Goal: Task Accomplishment & Management: Use online tool/utility

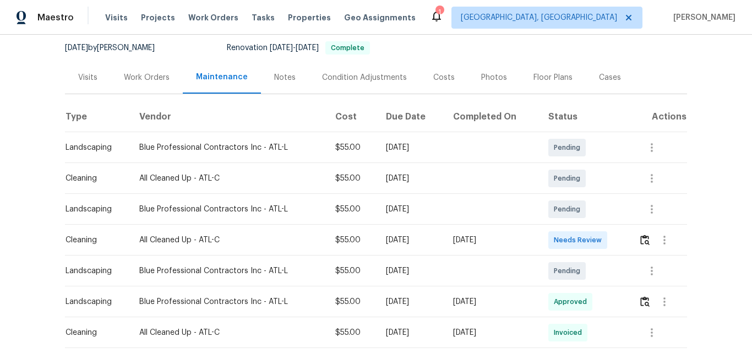
scroll to position [110, 0]
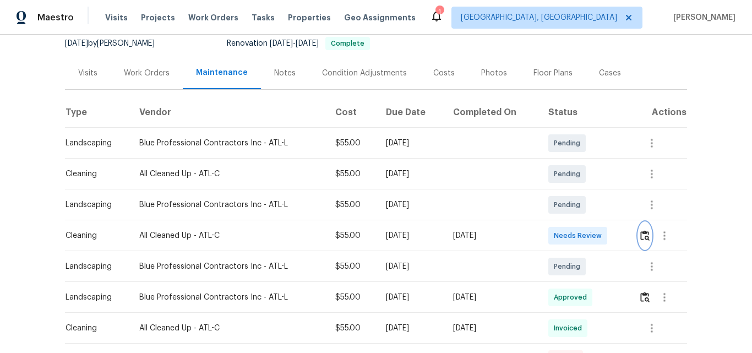
click at [645, 236] on img "button" at bounding box center [644, 235] width 9 height 10
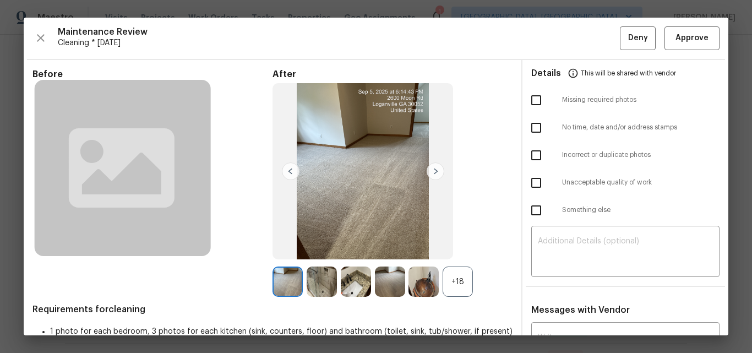
click at [447, 275] on div "+18" at bounding box center [458, 281] width 30 height 30
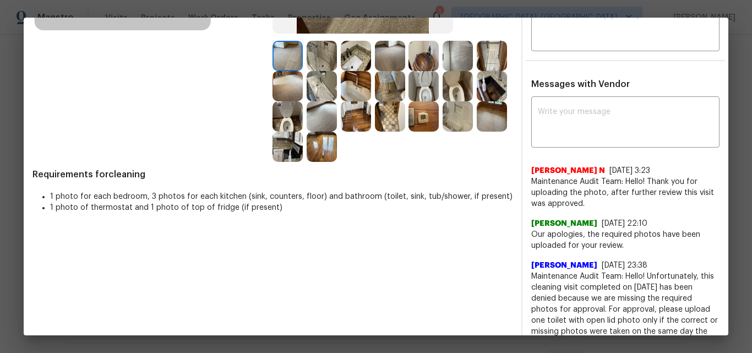
scroll to position [201, 0]
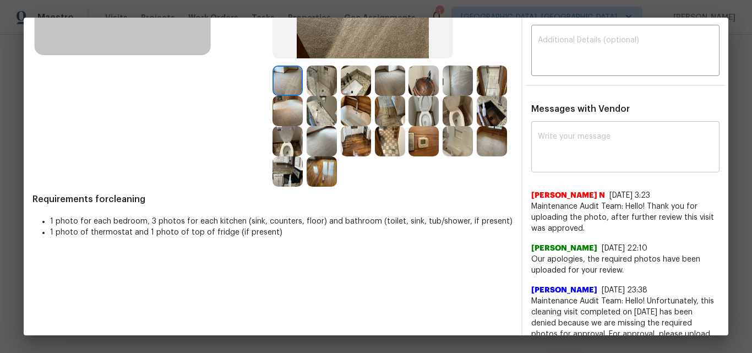
click at [567, 141] on textarea at bounding box center [625, 148] width 175 height 31
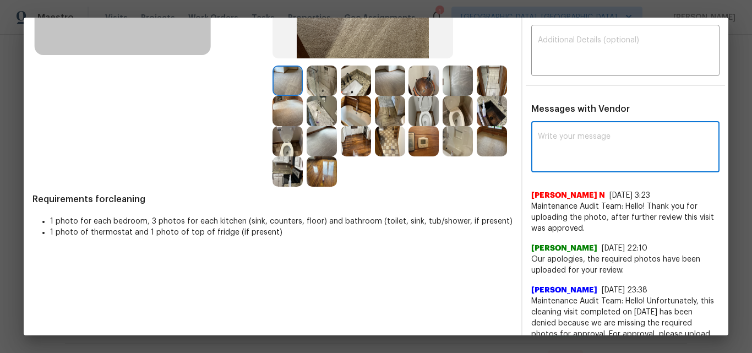
paste textarea "Maintenance Audit Team: Hello! After further review the visit has been approved."
click at [593, 154] on textarea "Maintenance Audit Team: Hello! After further review the visit has been approved." at bounding box center [605, 148] width 135 height 31
click at [603, 152] on textarea "Maintenance Audit Team: Hello! After further review the visit has been approved." at bounding box center [605, 148] width 135 height 31
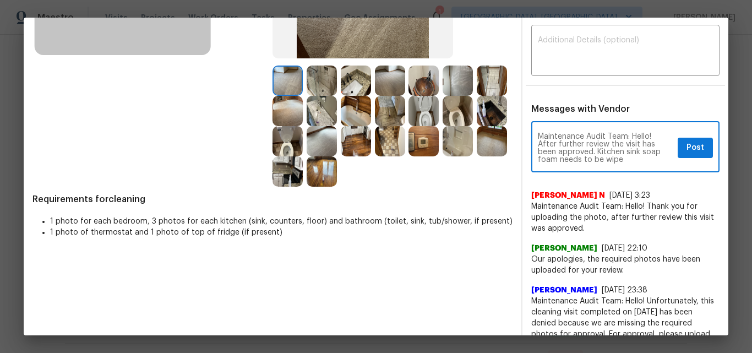
click at [636, 153] on textarea "Maintenance Audit Team: Hello! After further review the visit has been approved…" at bounding box center [605, 148] width 135 height 31
click at [585, 154] on textarea "Maintenance Audit Team: Hello! After further review the visit has been approved…" at bounding box center [605, 148] width 135 height 31
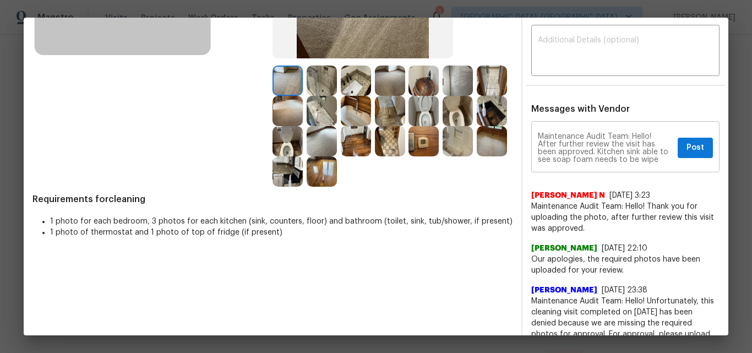
click at [567, 143] on textarea "Maintenance Audit Team: Hello! After further review the visit has been approved…" at bounding box center [605, 148] width 135 height 31
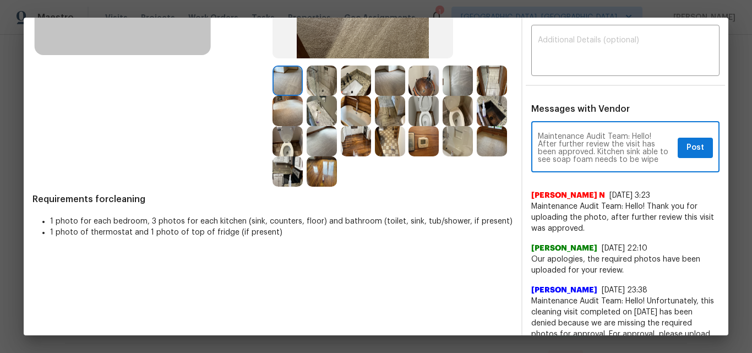
paste textarea "Please ensure to clean and wipe soap foam and water mark in Kitchen sink from u…"
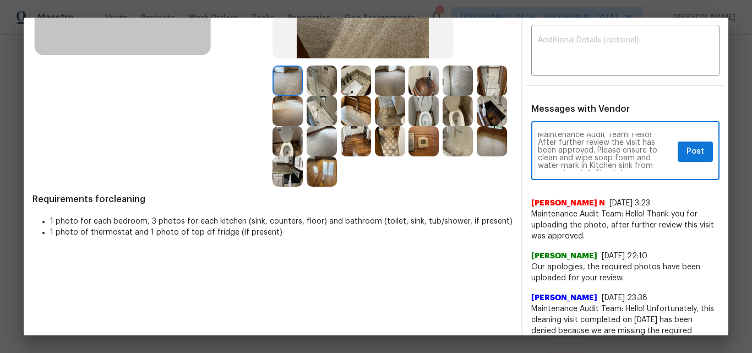
scroll to position [0, 0]
click at [586, 157] on textarea "Maintenance Audit Team: Hello! After further review the visit has been approved…" at bounding box center [605, 152] width 135 height 39
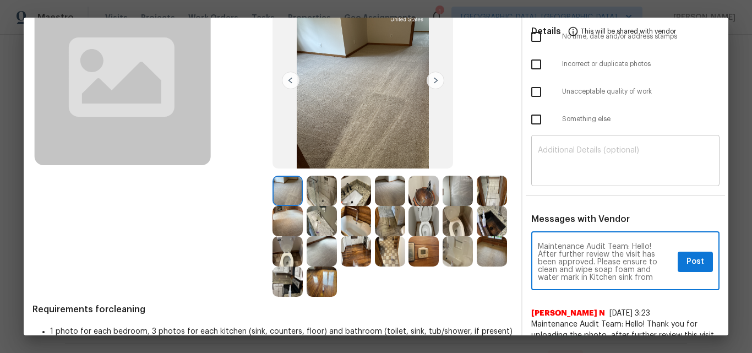
type textarea "Maintenance Audit Team: Hello! After further review the visit has been approved…"
click at [570, 160] on textarea at bounding box center [625, 161] width 175 height 31
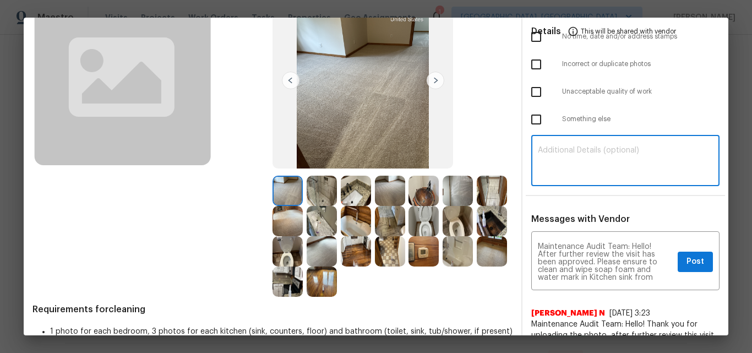
paste textarea "Maintenance Audit Team: Hello! After further review the visit has been approved…"
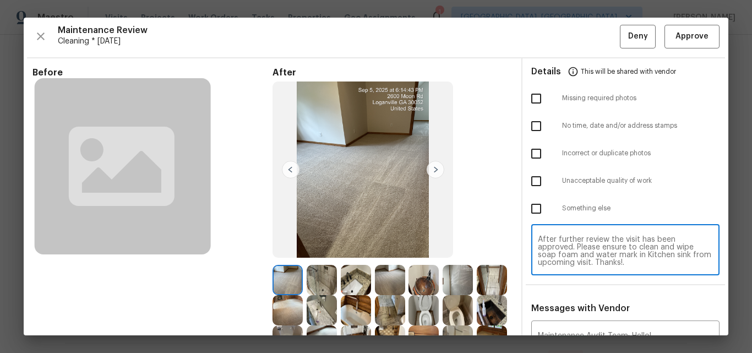
scroll to position [0, 0]
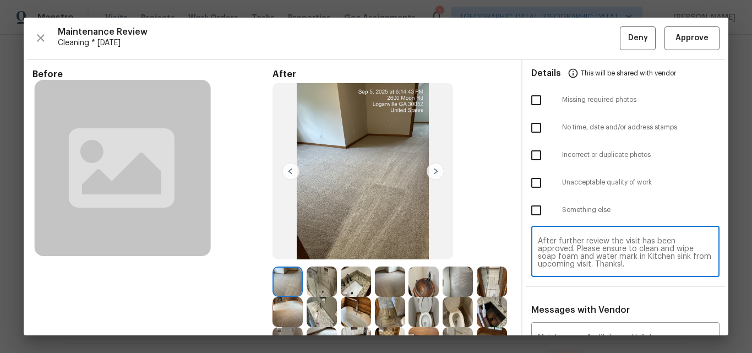
type textarea "Maintenance Audit Team: Hello! After further review the visit has been approved…"
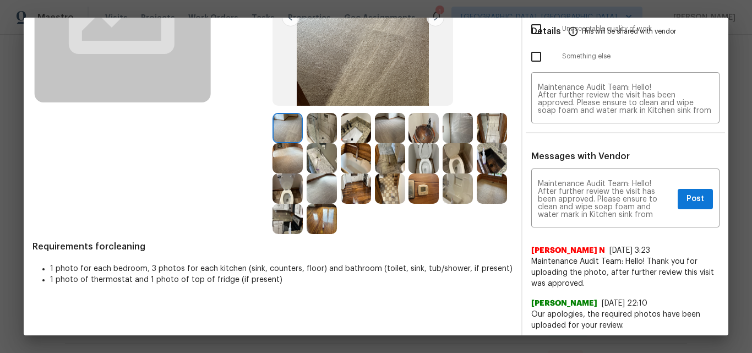
scroll to position [165, 0]
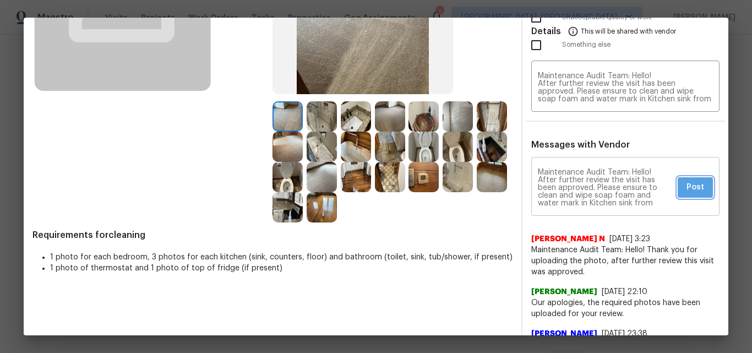
click at [687, 193] on span "Post" at bounding box center [696, 188] width 18 height 14
click at [687, 193] on div "Maintenance Audit Team: Hello! After further review the visit has been approved…" at bounding box center [625, 188] width 188 height 56
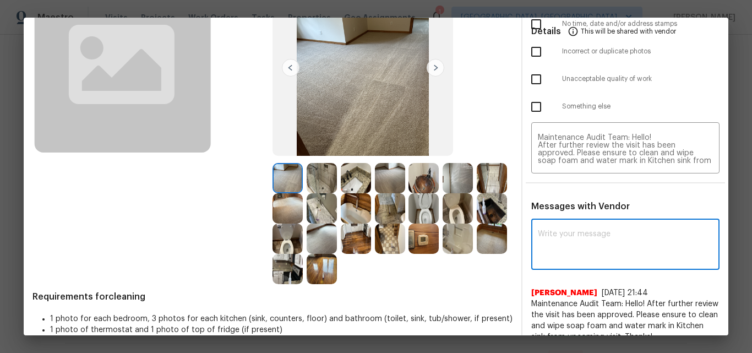
scroll to position [0, 0]
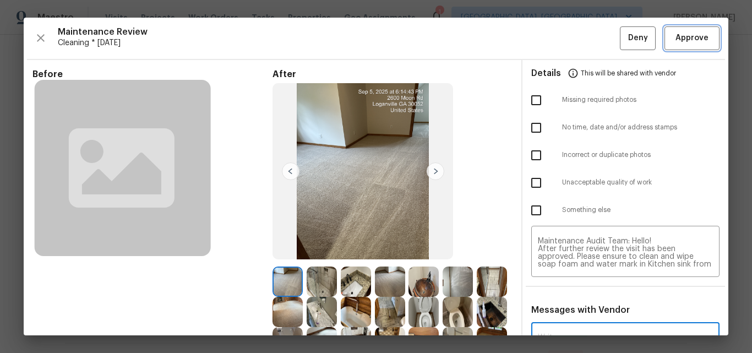
click at [679, 38] on span "Approve" at bounding box center [692, 38] width 33 height 14
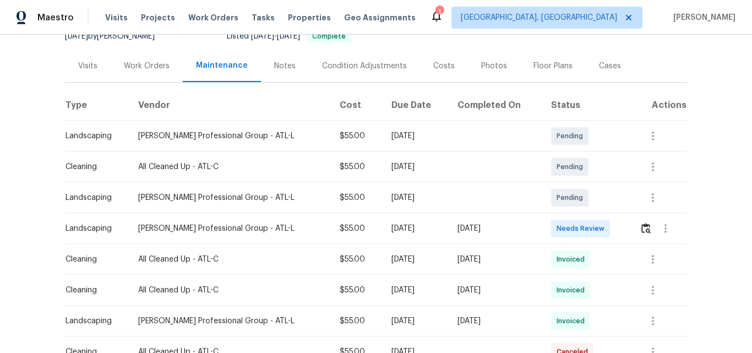
scroll to position [220, 0]
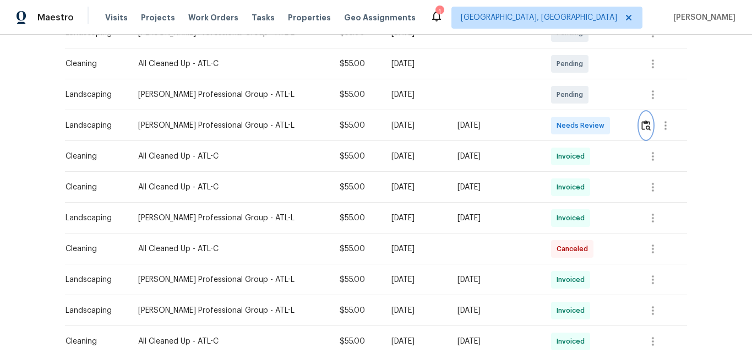
click at [644, 128] on img "button" at bounding box center [645, 125] width 9 height 10
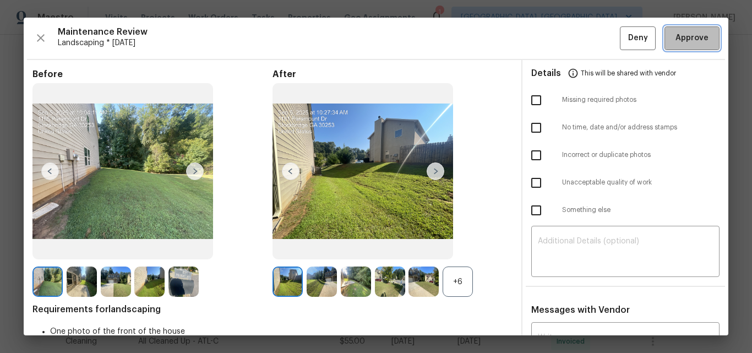
click at [688, 36] on span "Approve" at bounding box center [692, 38] width 33 height 14
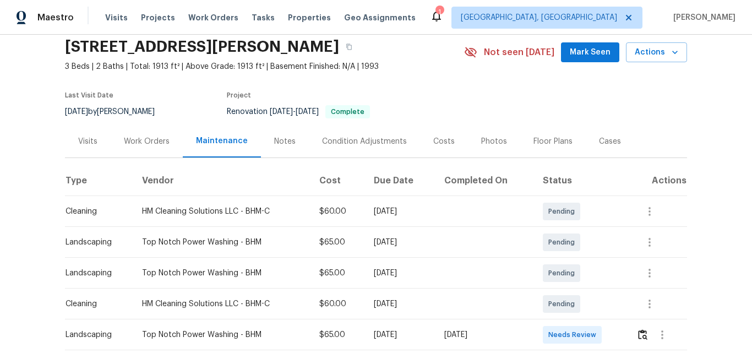
scroll to position [165, 0]
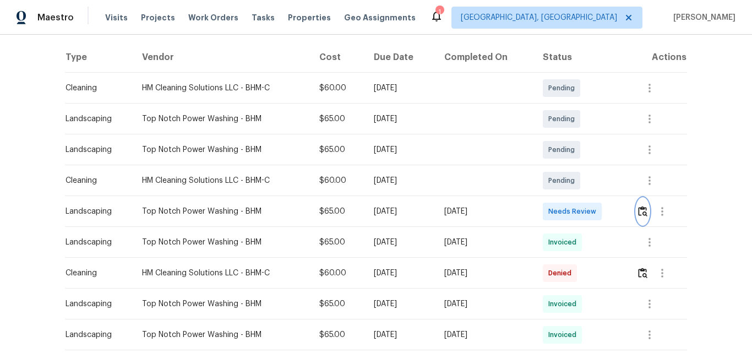
click at [642, 215] on img "button" at bounding box center [642, 211] width 9 height 10
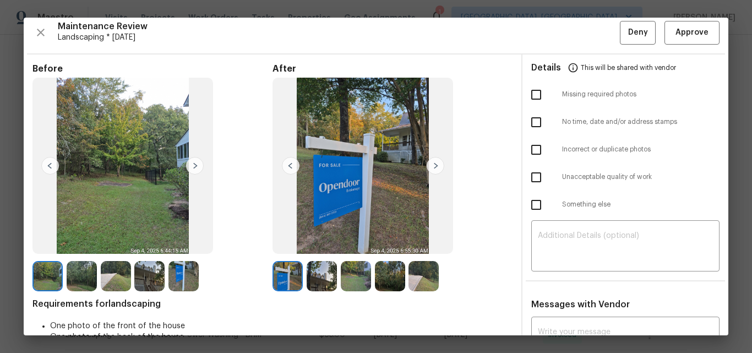
scroll to position [0, 0]
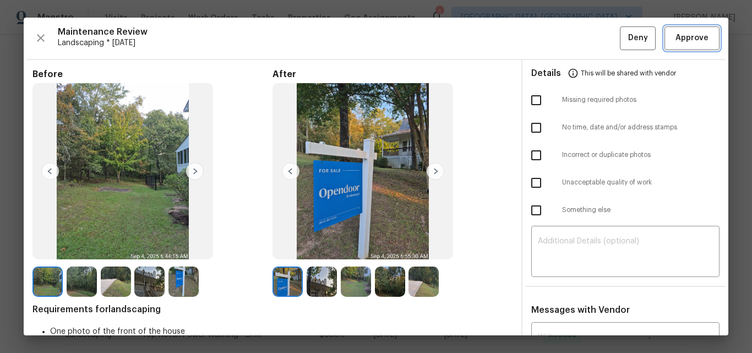
click at [677, 37] on span "Approve" at bounding box center [692, 38] width 33 height 14
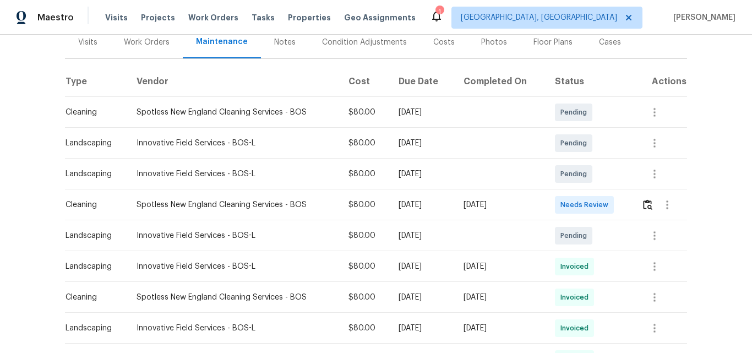
scroll to position [165, 0]
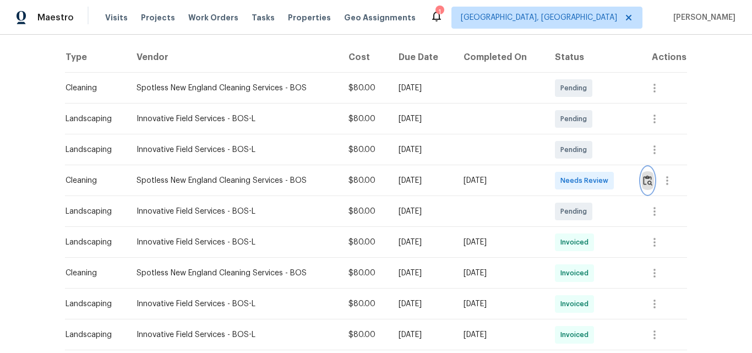
click at [646, 181] on img "button" at bounding box center [647, 180] width 9 height 10
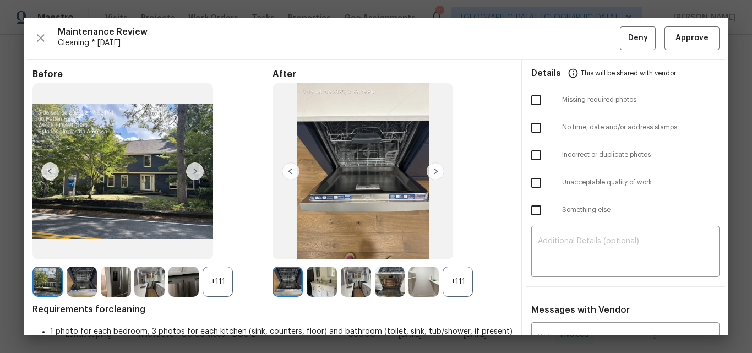
click at [459, 282] on div "+111" at bounding box center [458, 281] width 30 height 30
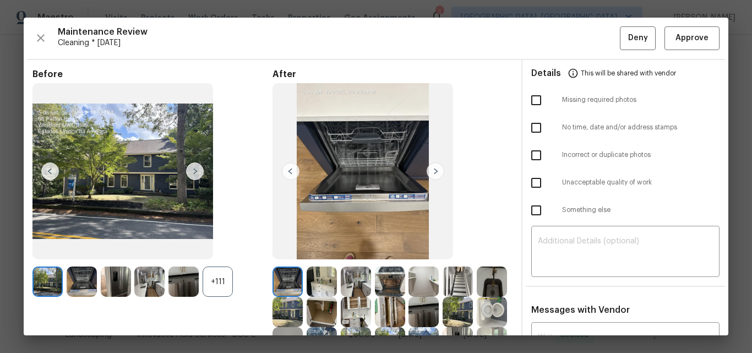
click at [221, 282] on div "+111" at bounding box center [218, 281] width 30 height 30
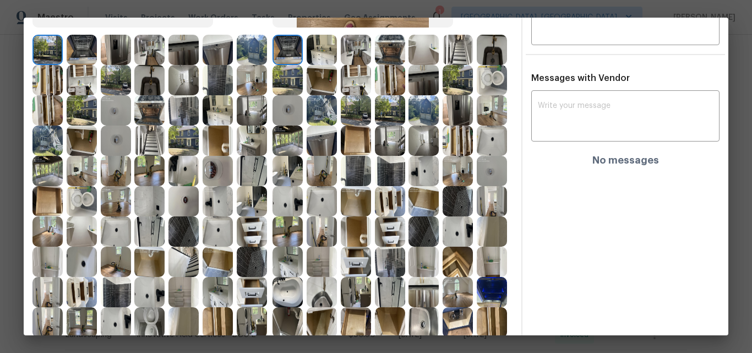
scroll to position [107, 0]
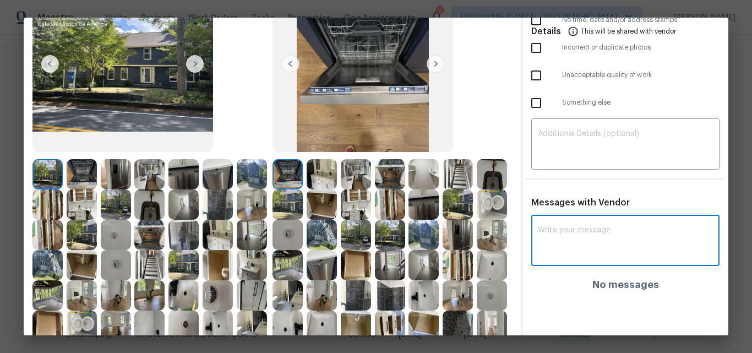
click at [572, 231] on textarea at bounding box center [625, 241] width 175 height 31
paste textarea "Maintenance Audit Team: Hello! After further review the visit has been approved…"
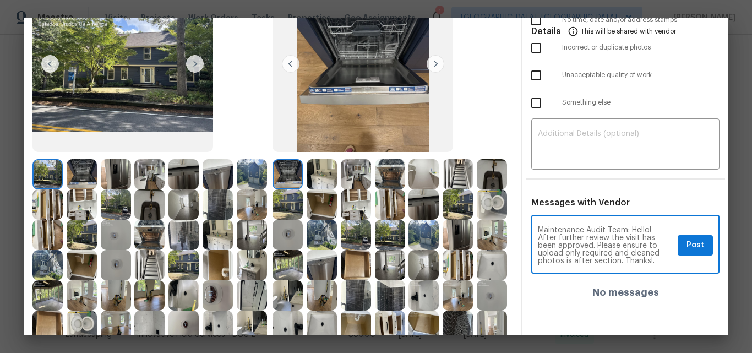
click at [566, 262] on textarea "Maintenance Audit Team: Hello! After further review the visit has been approved…" at bounding box center [605, 245] width 135 height 39
click at [608, 249] on textarea "Maintenance Audit Team: Hello! After further review the visit has been approved…" at bounding box center [605, 245] width 135 height 39
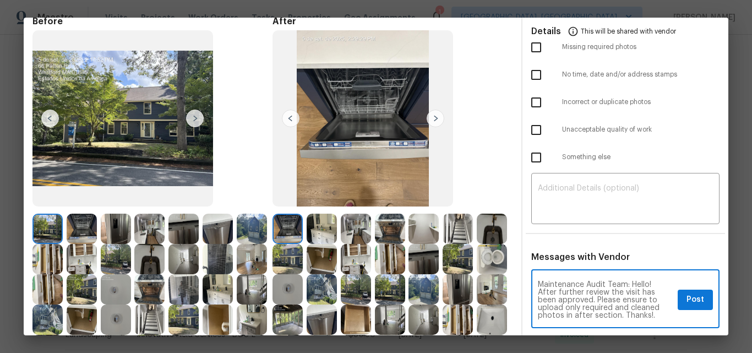
scroll to position [0, 0]
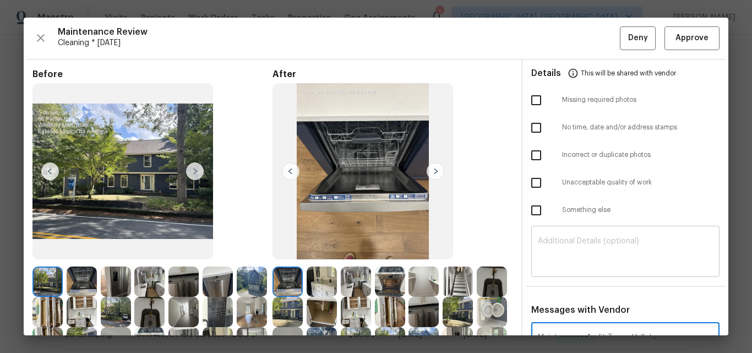
type textarea "Maintenance Audit Team: Hello! After further review the visit has been approved…"
click at [571, 259] on textarea at bounding box center [625, 252] width 175 height 31
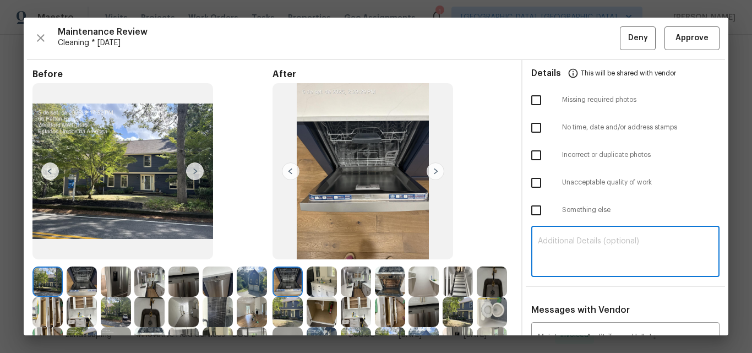
paste textarea "Maintenance Audit Team: Hello! After further review the visit has been approved…"
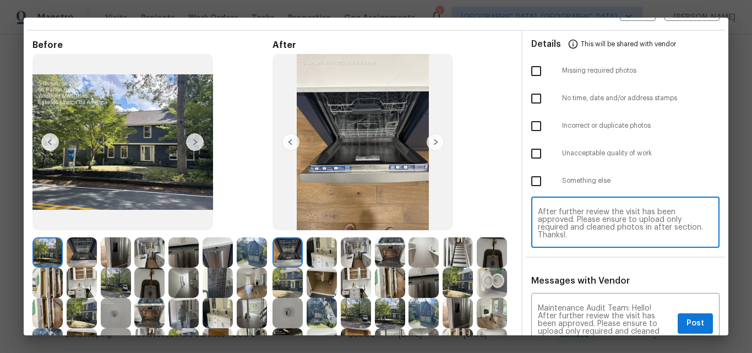
scroll to position [110, 0]
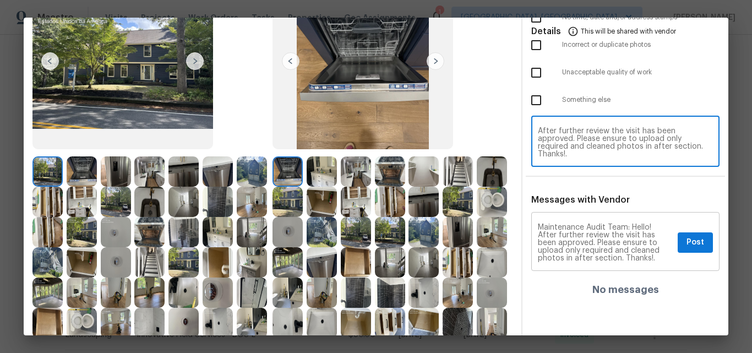
type textarea "Maintenance Audit Team: Hello! After further review the visit has been approved…"
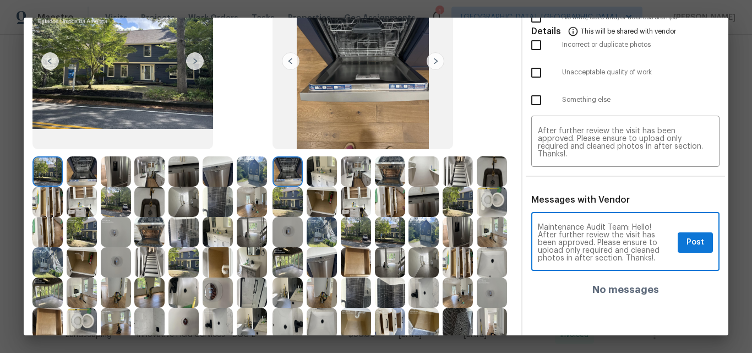
click at [613, 259] on textarea "Maintenance Audit Team: Hello! After further review the visit has been approved…" at bounding box center [605, 243] width 135 height 39
click at [595, 249] on textarea "Maintenance Audit Team: Hello! After further review the visit has been approved…" at bounding box center [605, 243] width 135 height 39
type textarea "Maintenance Audit Team: Hello! After further review the visit has been approved…"
click at [585, 154] on textarea "Maintenance Audit Team: Hello! After further review the visit has been approved…" at bounding box center [625, 142] width 175 height 31
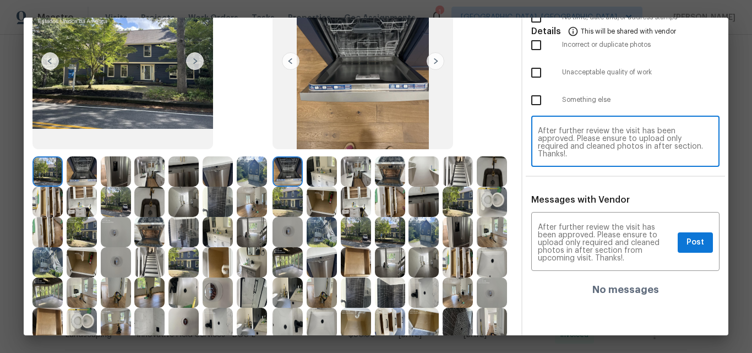
paste textarea "from upcoming visit"
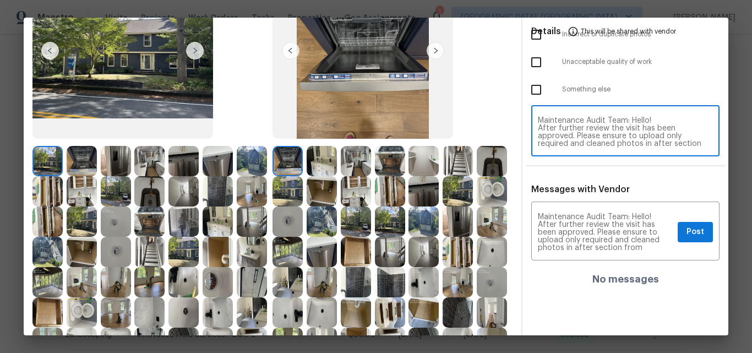
scroll to position [165, 0]
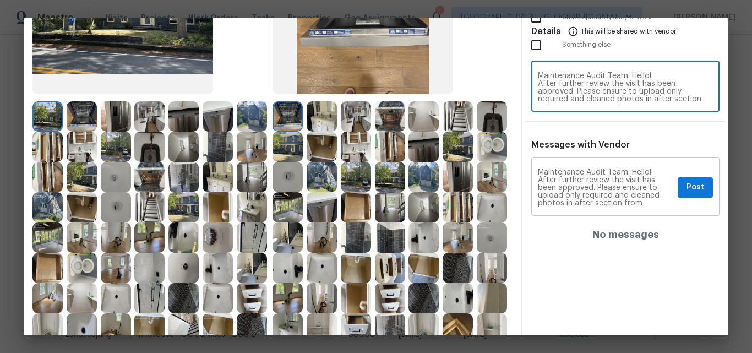
type textarea "Maintenance Audit Team: Hello! After further review the visit has been approved…"
click at [687, 188] on span "Post" at bounding box center [696, 188] width 18 height 14
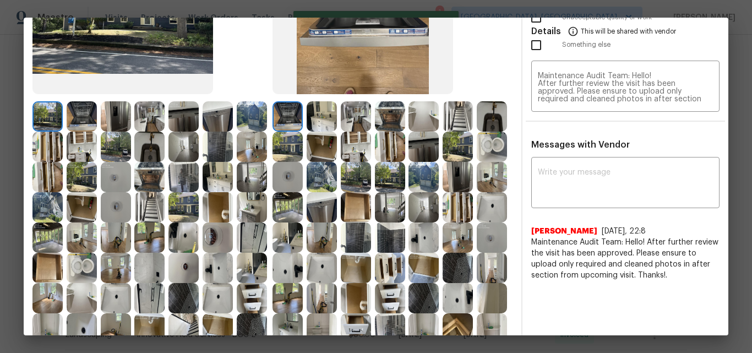
scroll to position [0, 0]
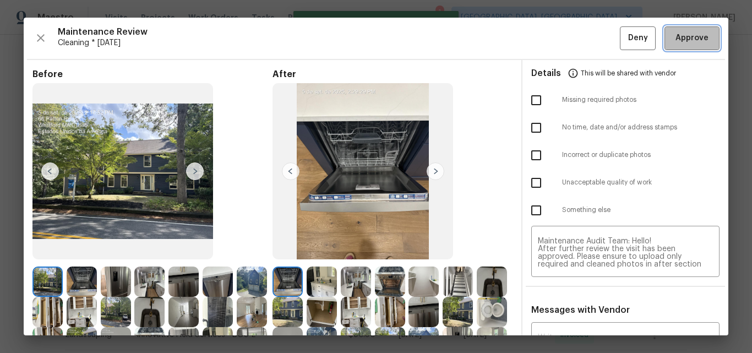
click at [684, 36] on span "Approve" at bounding box center [692, 38] width 33 height 14
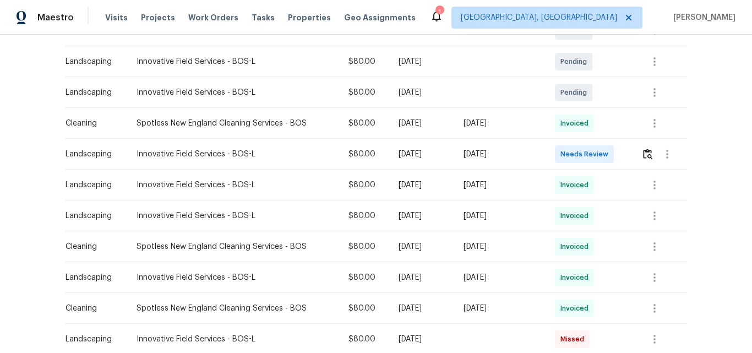
scroll to position [226, 0]
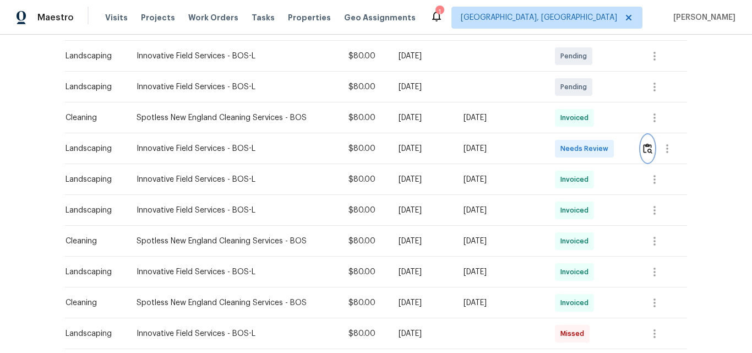
click at [645, 150] on img "button" at bounding box center [647, 148] width 9 height 10
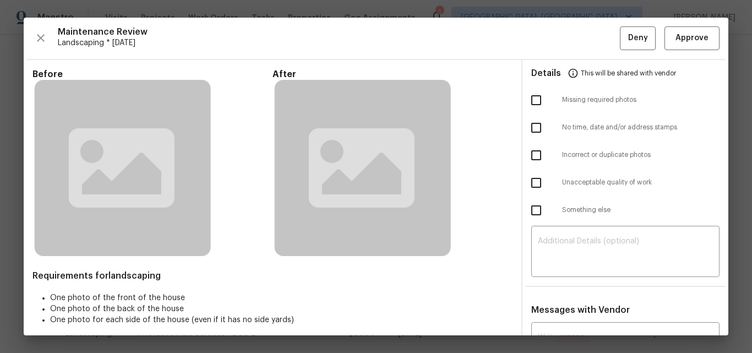
scroll to position [228, 0]
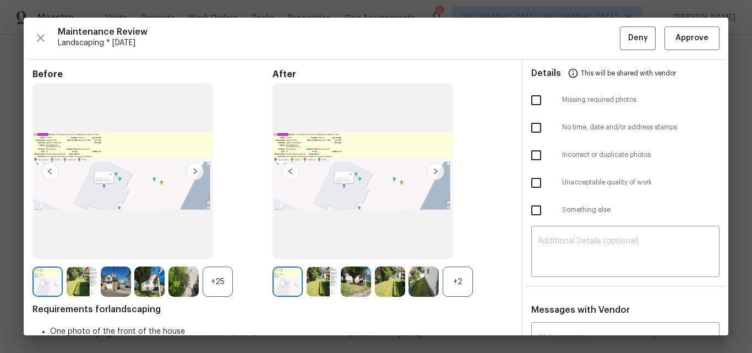
click at [456, 282] on div "+2" at bounding box center [458, 281] width 30 height 30
click at [219, 282] on div "+25" at bounding box center [218, 281] width 30 height 30
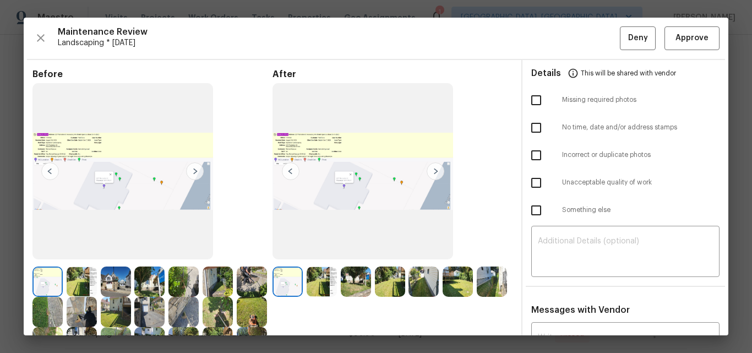
click at [432, 169] on img at bounding box center [436, 171] width 18 height 18
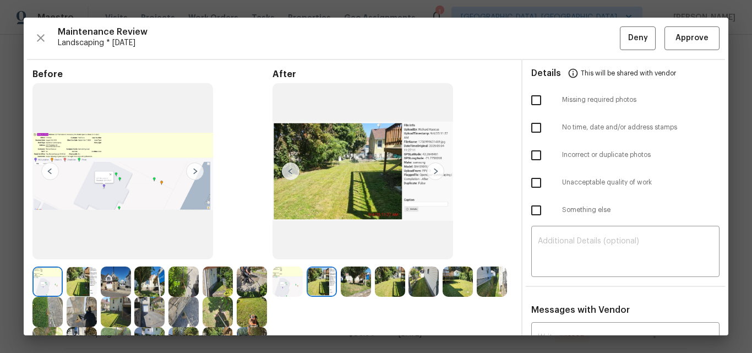
click at [432, 169] on img at bounding box center [436, 171] width 18 height 18
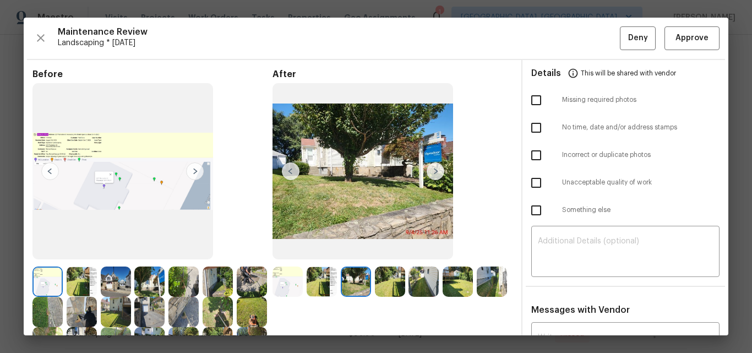
click at [432, 169] on img at bounding box center [436, 171] width 18 height 18
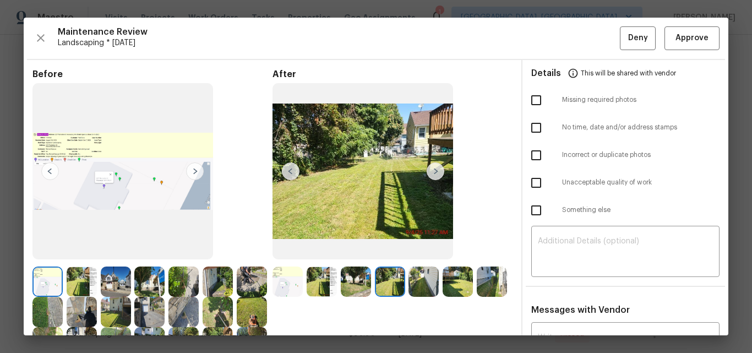
click at [433, 172] on img at bounding box center [436, 171] width 18 height 18
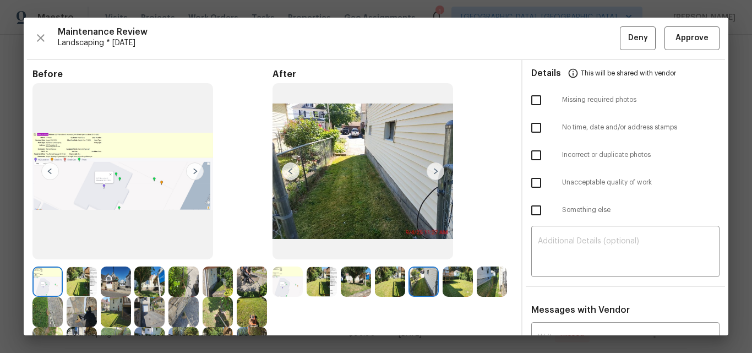
click at [431, 176] on img at bounding box center [436, 171] width 18 height 18
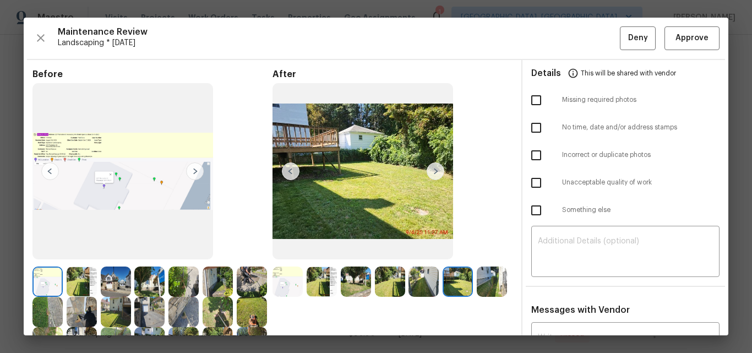
click at [437, 168] on img at bounding box center [436, 171] width 18 height 18
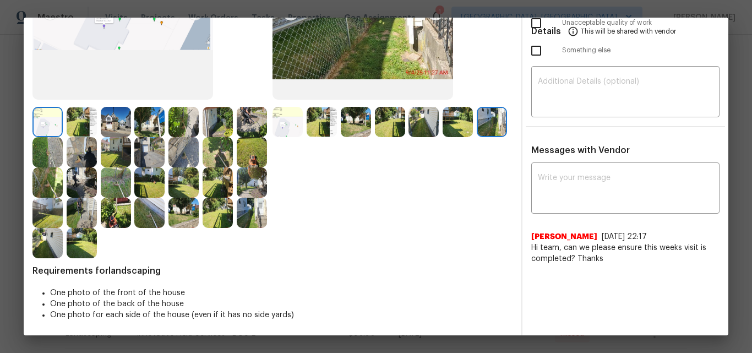
scroll to position [0, 0]
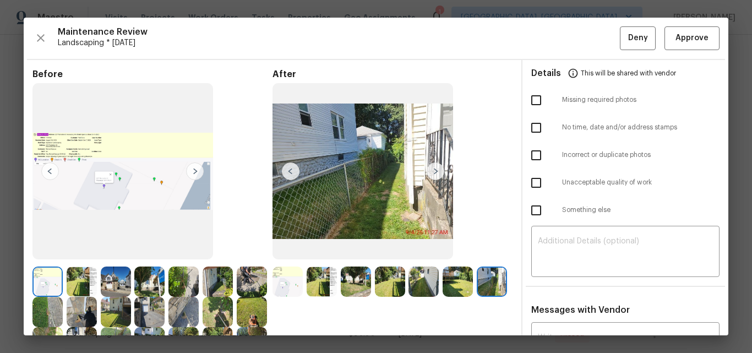
click at [432, 168] on img at bounding box center [436, 171] width 18 height 18
click at [276, 169] on img at bounding box center [363, 171] width 181 height 177
click at [288, 171] on img at bounding box center [291, 171] width 18 height 18
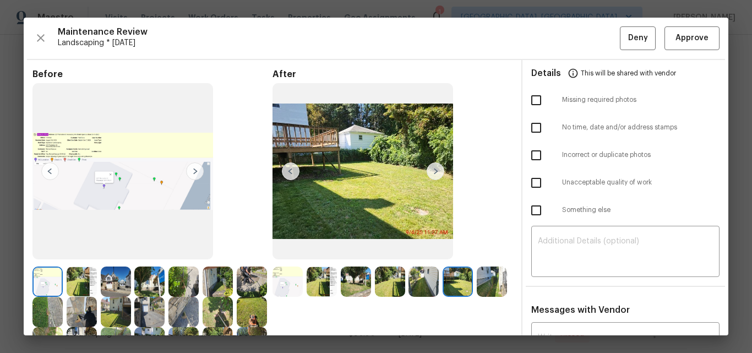
click at [288, 171] on img at bounding box center [291, 171] width 18 height 18
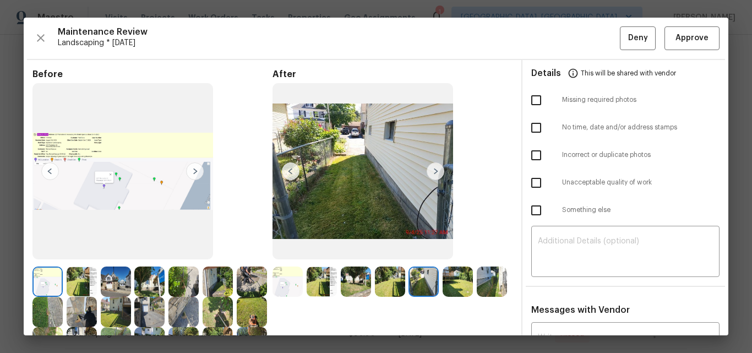
click at [288, 171] on img at bounding box center [291, 171] width 18 height 18
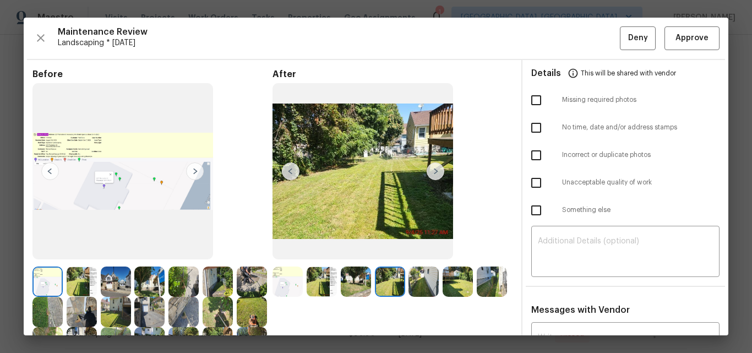
click at [288, 171] on img at bounding box center [291, 171] width 18 height 18
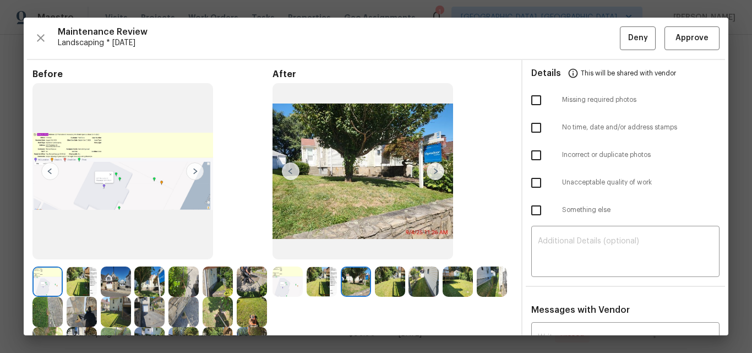
click at [288, 171] on img at bounding box center [291, 171] width 18 height 18
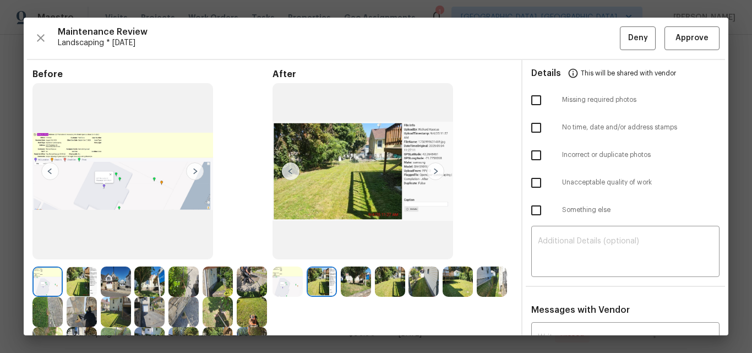
click at [287, 170] on img at bounding box center [291, 171] width 18 height 18
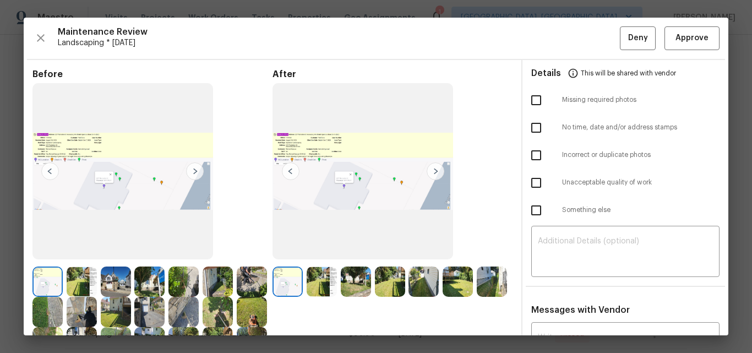
click at [434, 175] on img at bounding box center [436, 171] width 18 height 18
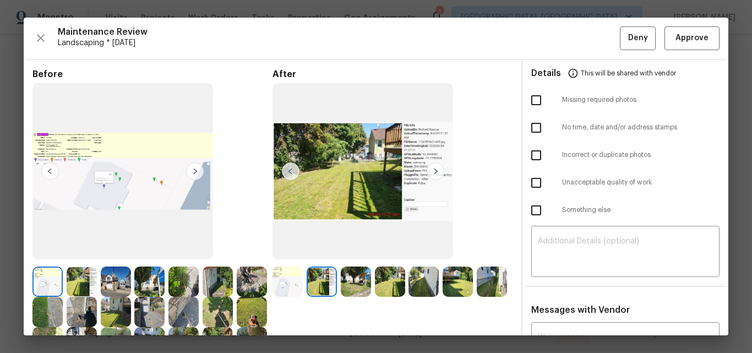
click at [433, 173] on img at bounding box center [436, 171] width 18 height 18
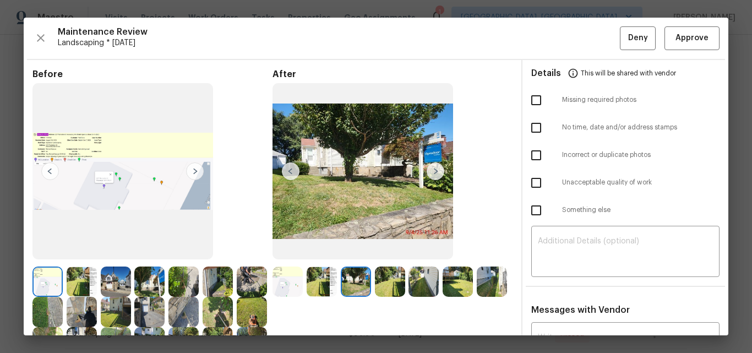
click at [284, 275] on img at bounding box center [288, 281] width 30 height 30
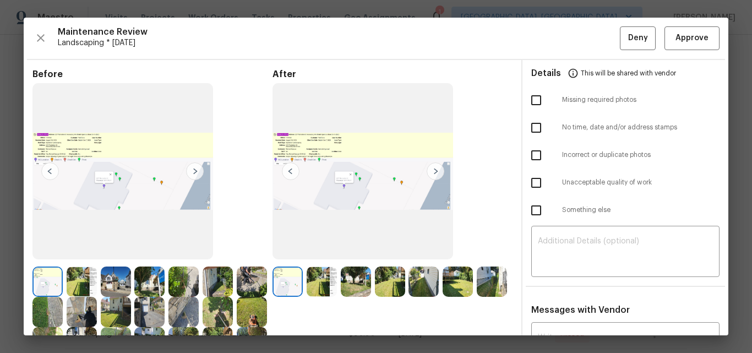
drag, startPoint x: 281, startPoint y: 278, endPoint x: 378, endPoint y: 118, distance: 186.5
click at [34, 39] on button "button" at bounding box center [40, 38] width 17 height 24
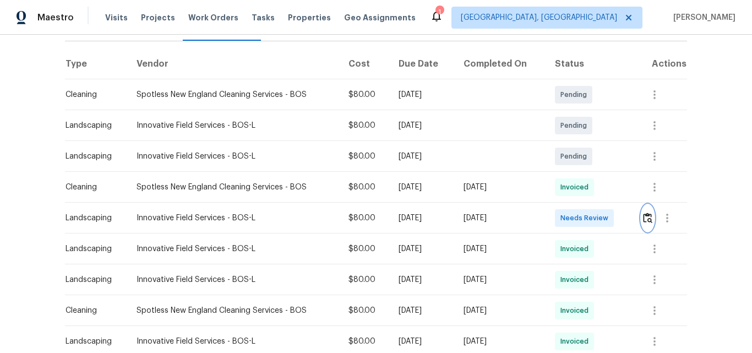
scroll to position [220, 0]
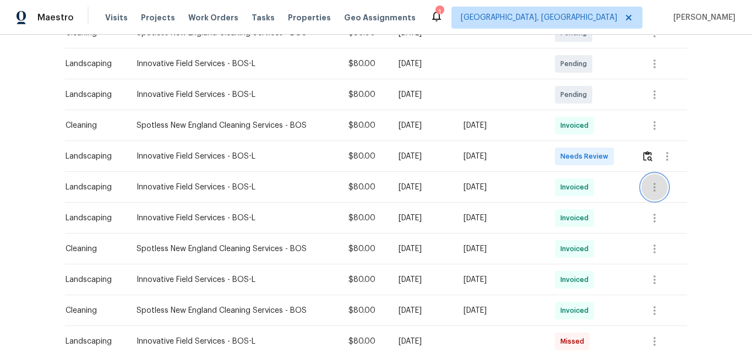
click at [654, 187] on icon "button" at bounding box center [654, 187] width 2 height 9
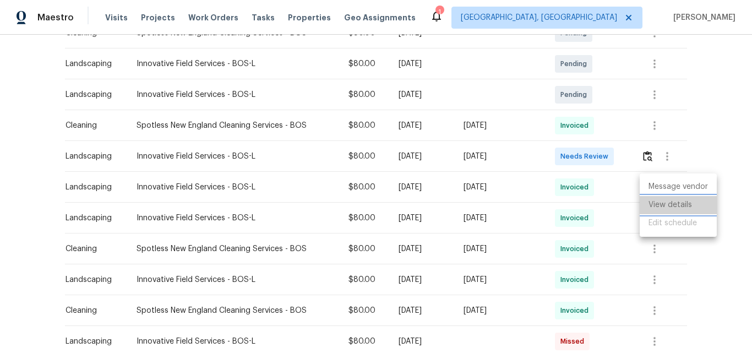
click at [679, 205] on li "View details" at bounding box center [678, 205] width 77 height 18
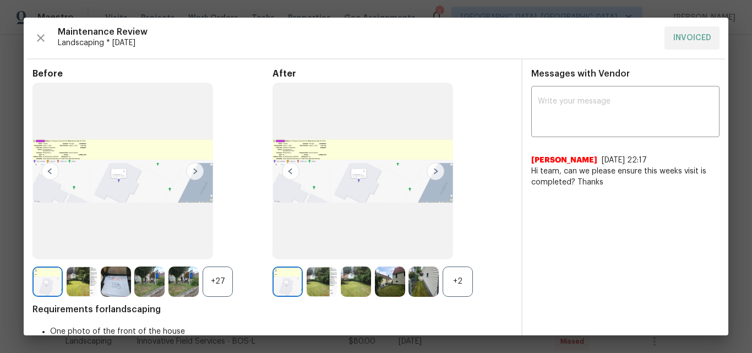
click at [431, 172] on img at bounding box center [436, 171] width 18 height 18
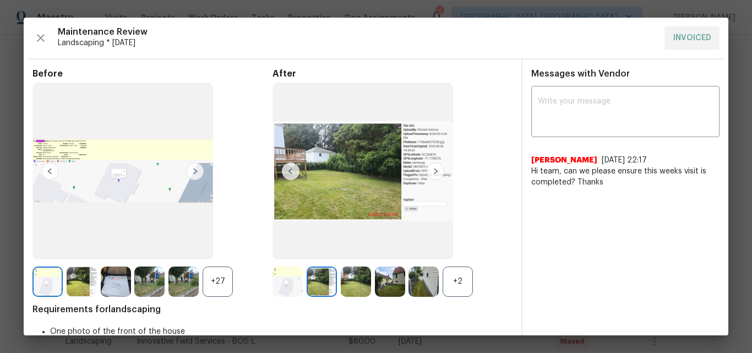
click at [455, 274] on div "+2" at bounding box center [458, 281] width 30 height 30
click at [219, 288] on div "+27" at bounding box center [218, 281] width 30 height 30
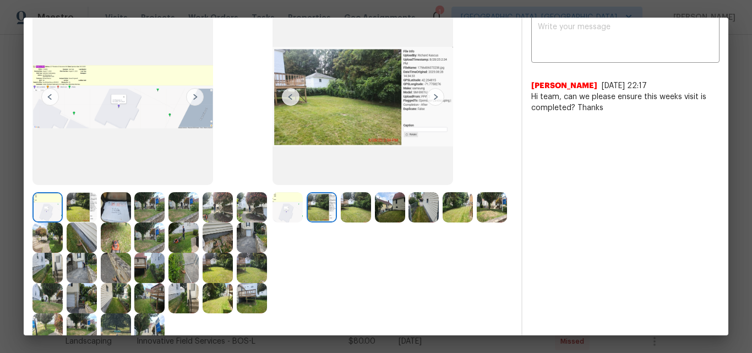
scroll to position [55, 0]
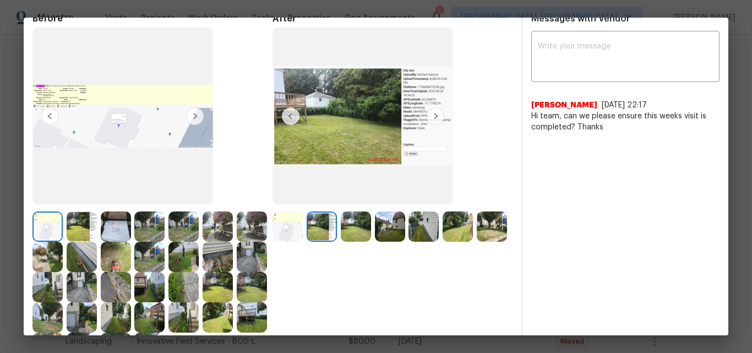
click at [432, 116] on img at bounding box center [436, 116] width 18 height 18
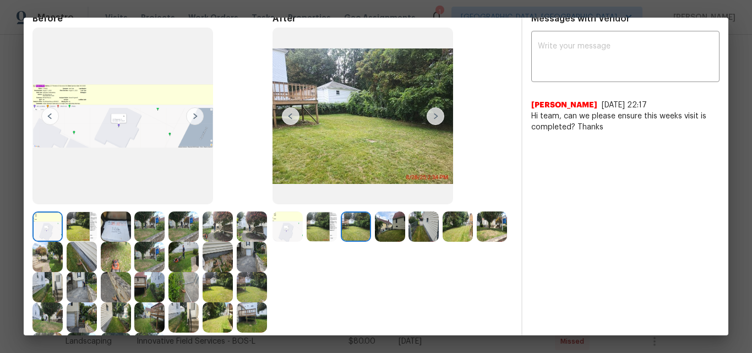
click at [323, 220] on img at bounding box center [322, 226] width 30 height 30
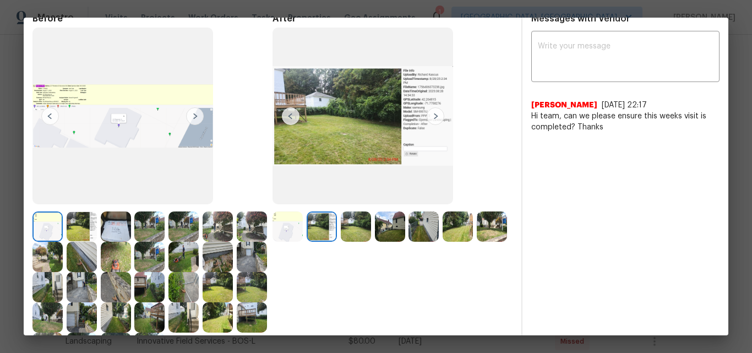
click at [352, 220] on img at bounding box center [356, 226] width 30 height 30
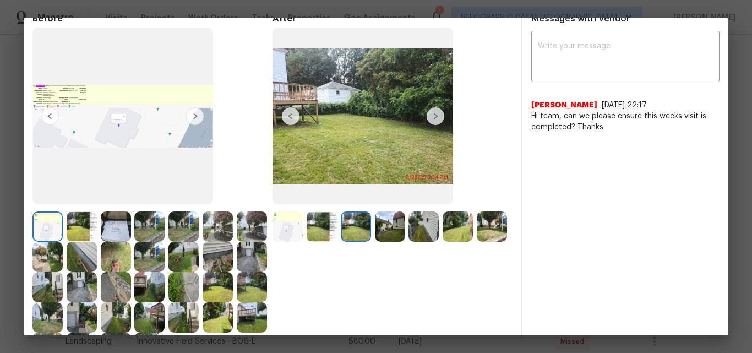
drag, startPoint x: 384, startPoint y: 222, endPoint x: 384, endPoint y: 232, distance: 9.9
click at [384, 232] on img at bounding box center [390, 226] width 30 height 30
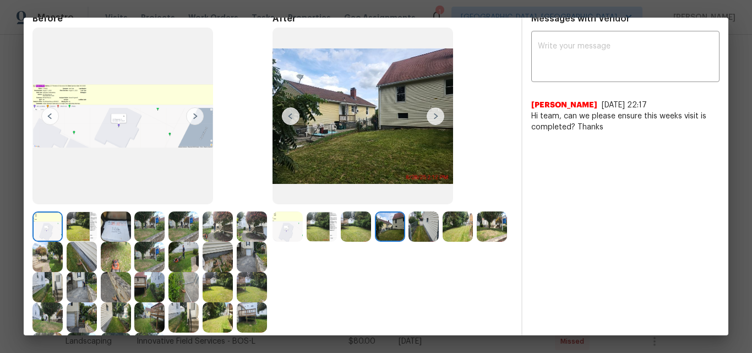
click at [287, 225] on img at bounding box center [288, 226] width 30 height 30
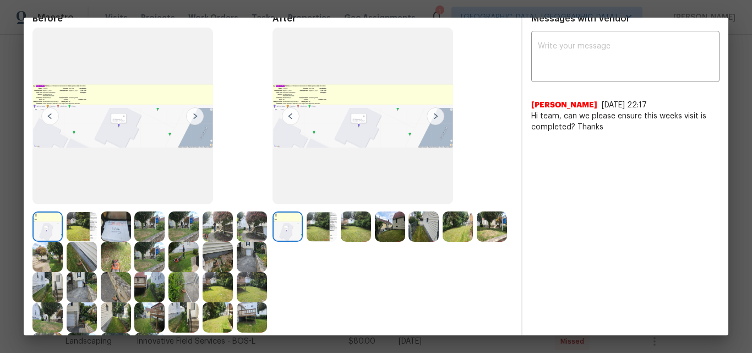
click at [312, 232] on img at bounding box center [322, 226] width 30 height 30
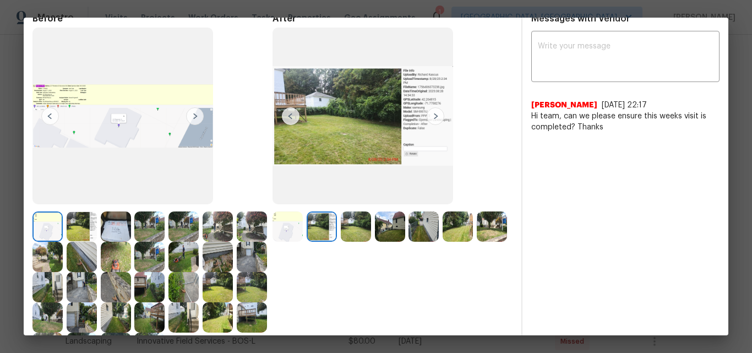
scroll to position [0, 0]
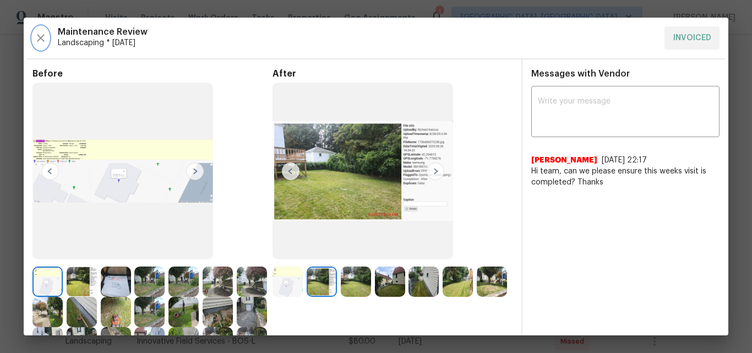
click at [42, 39] on icon "button" at bounding box center [41, 38] width 8 height 8
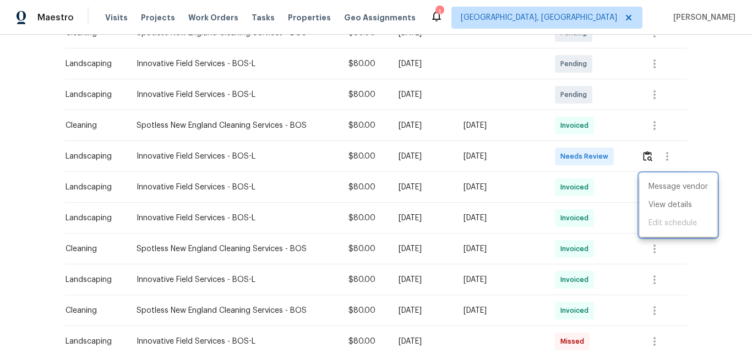
click at [649, 154] on div at bounding box center [376, 176] width 752 height 353
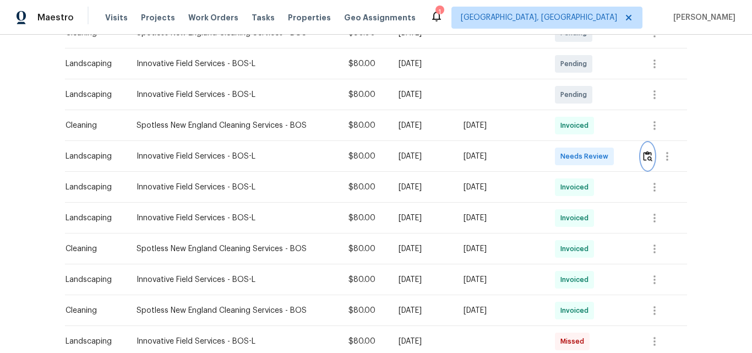
click at [647, 155] on img "button" at bounding box center [647, 156] width 9 height 10
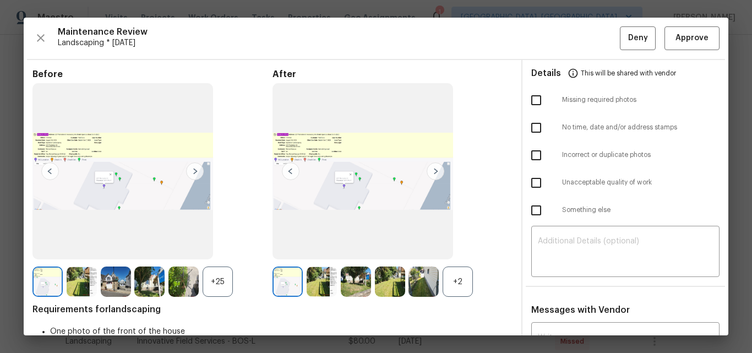
click at [454, 278] on div "+2" at bounding box center [458, 281] width 30 height 30
click at [42, 34] on icon "button" at bounding box center [40, 37] width 13 height 13
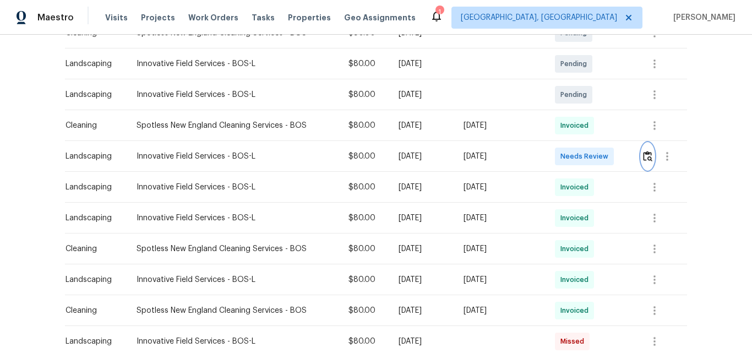
click at [647, 156] on img "button" at bounding box center [647, 156] width 9 height 10
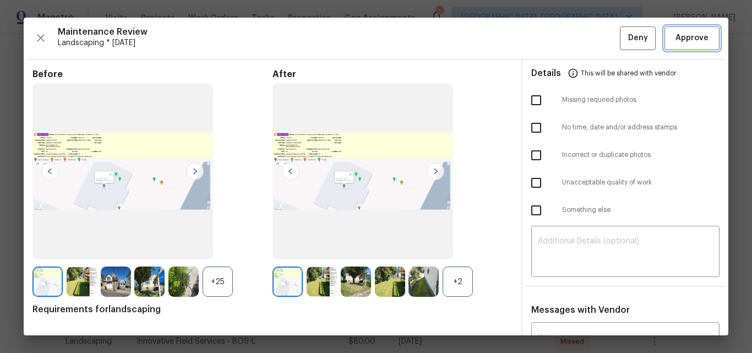
click at [679, 39] on span "Approve" at bounding box center [692, 38] width 33 height 14
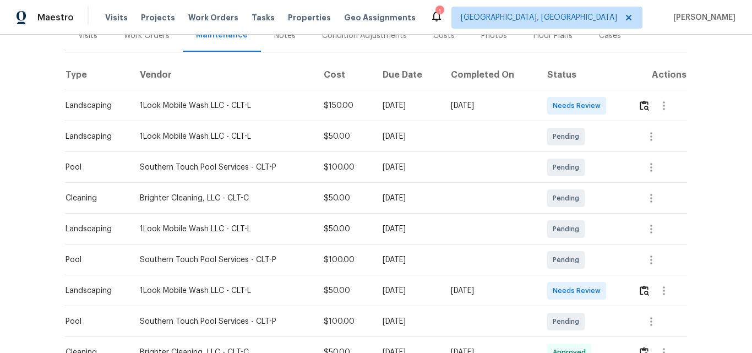
scroll to position [165, 0]
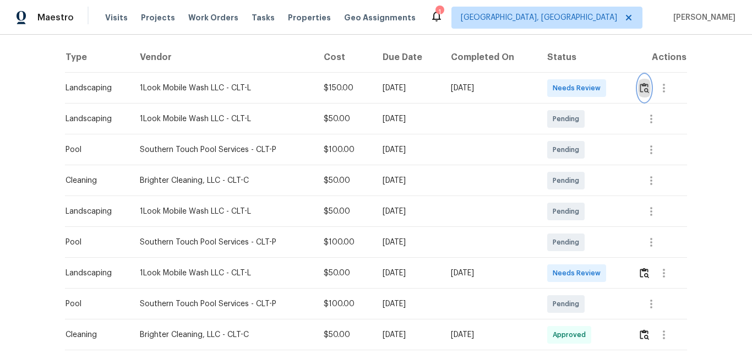
click at [644, 91] on img "button" at bounding box center [644, 88] width 9 height 10
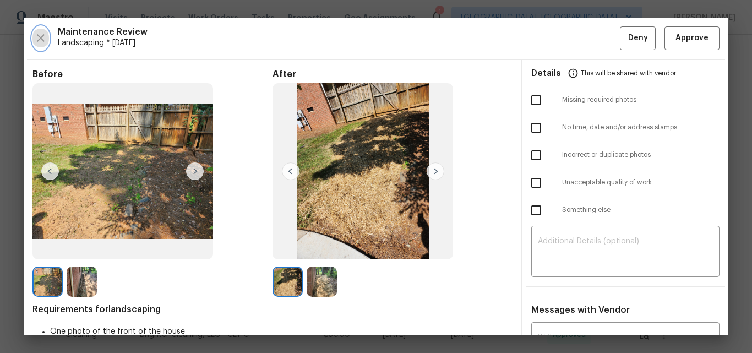
click at [40, 38] on icon "button" at bounding box center [40, 37] width 13 height 13
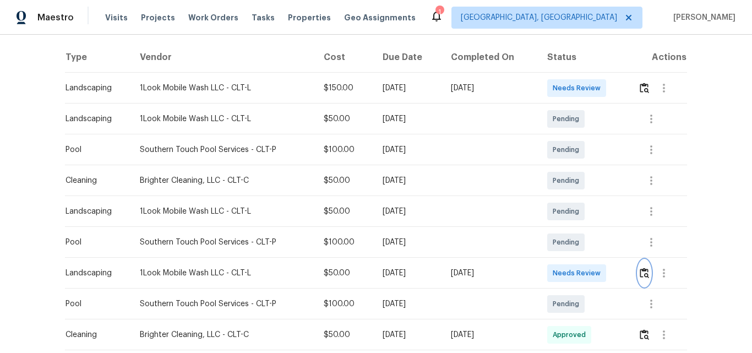
click at [644, 275] on img "button" at bounding box center [644, 273] width 9 height 10
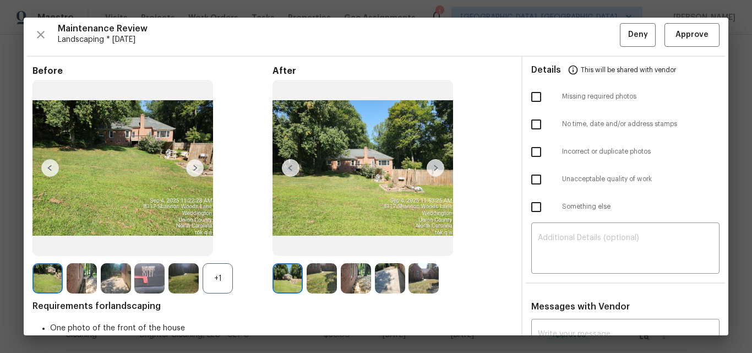
scroll to position [0, 0]
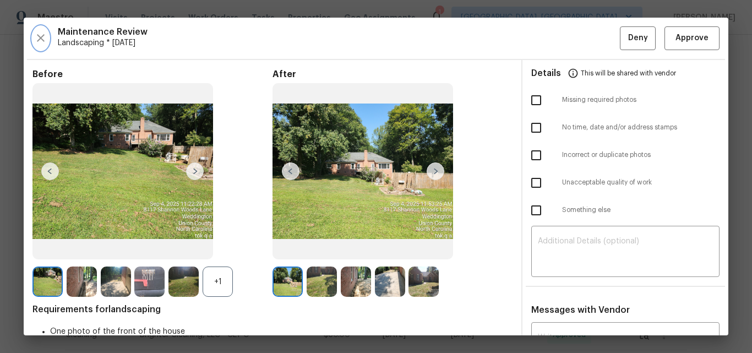
click at [41, 35] on icon "button" at bounding box center [40, 37] width 13 height 13
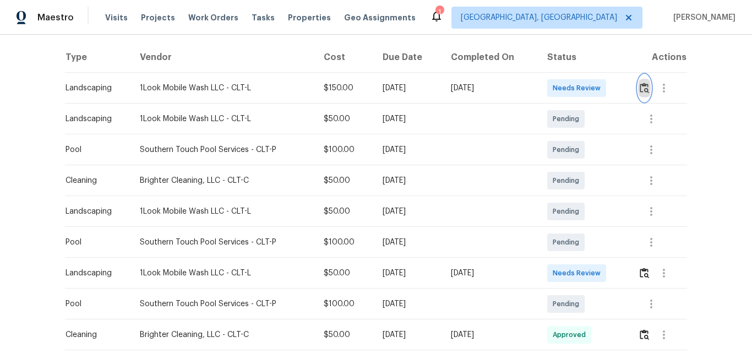
click at [643, 91] on img "button" at bounding box center [644, 88] width 9 height 10
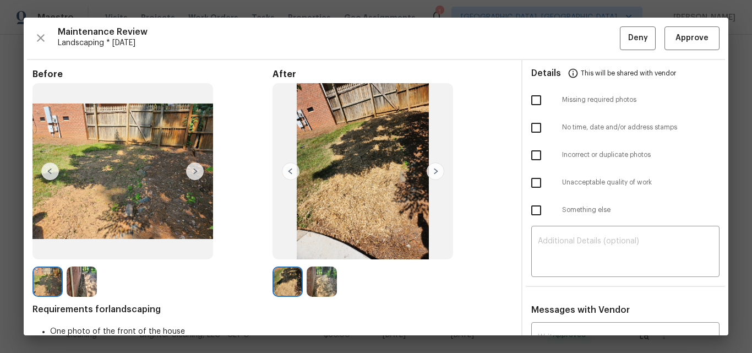
click at [317, 284] on img at bounding box center [322, 281] width 30 height 30
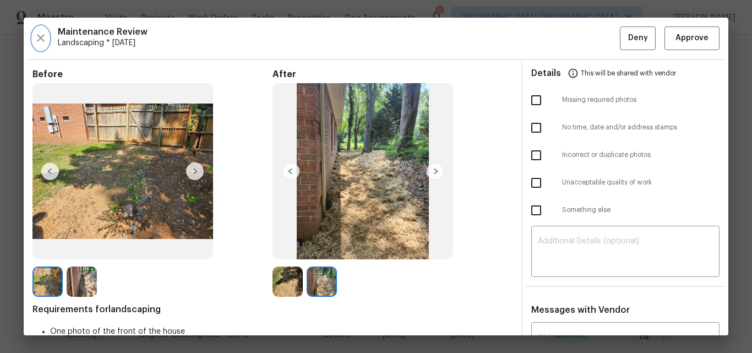
click at [39, 39] on icon "button" at bounding box center [40, 37] width 13 height 13
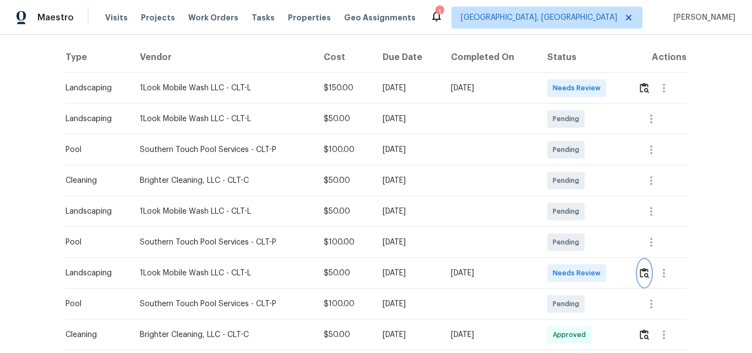
click at [642, 273] on img "button" at bounding box center [644, 273] width 9 height 10
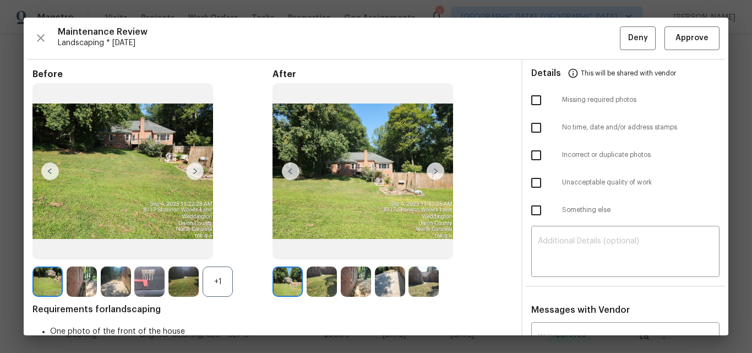
click at [427, 172] on img at bounding box center [436, 171] width 18 height 18
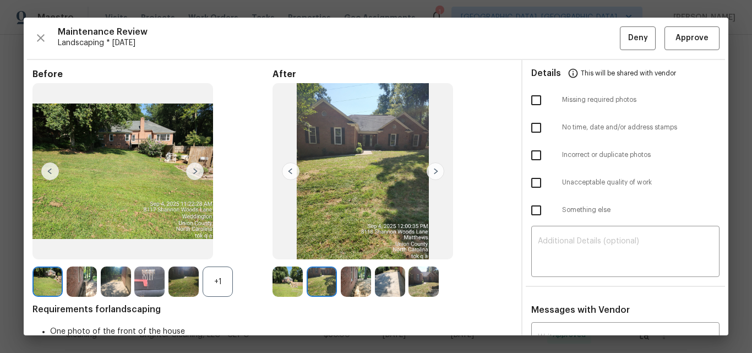
click at [414, 286] on img at bounding box center [424, 281] width 30 height 30
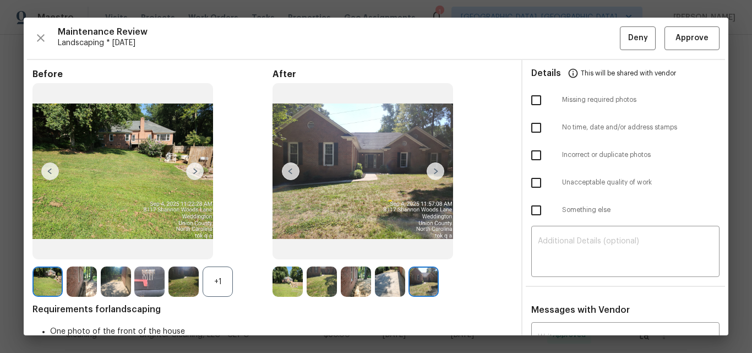
click at [389, 277] on img at bounding box center [390, 281] width 30 height 30
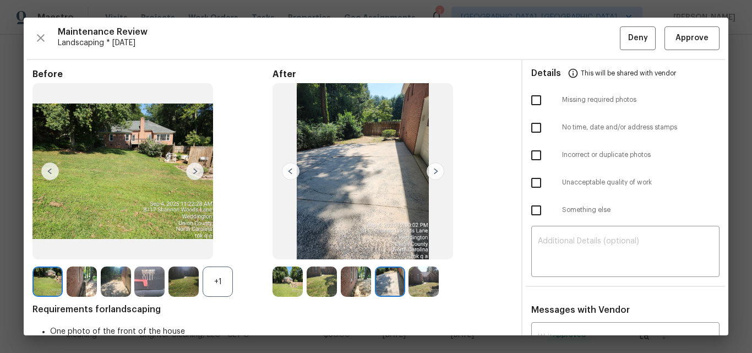
click at [366, 279] on img at bounding box center [356, 281] width 30 height 30
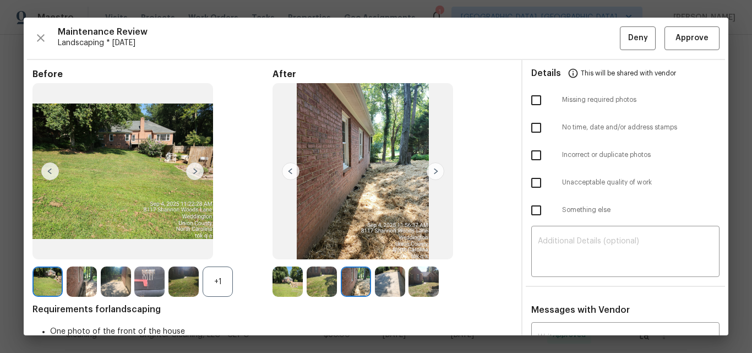
click at [328, 279] on img at bounding box center [322, 281] width 30 height 30
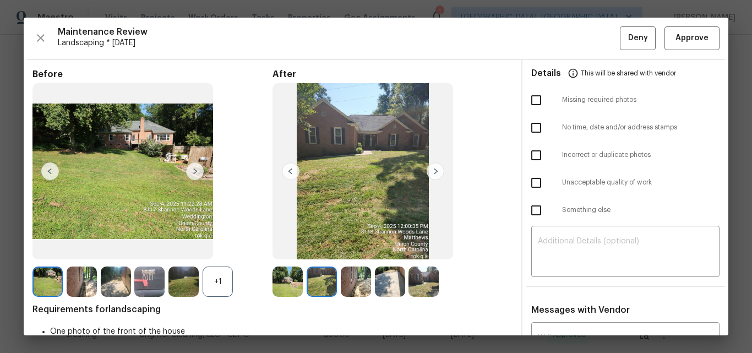
click at [290, 278] on img at bounding box center [288, 281] width 30 height 30
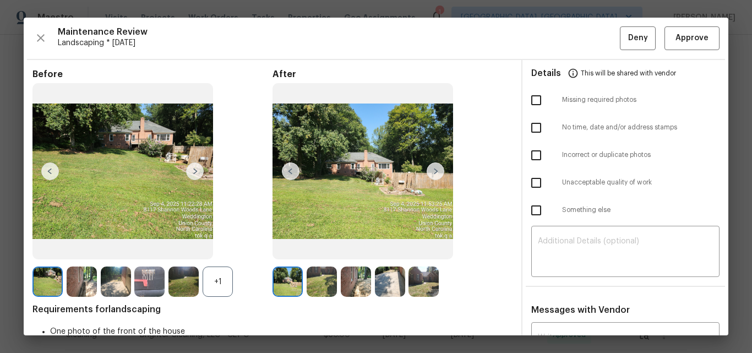
click at [46, 173] on img at bounding box center [50, 171] width 18 height 18
click at [192, 171] on img at bounding box center [195, 171] width 18 height 18
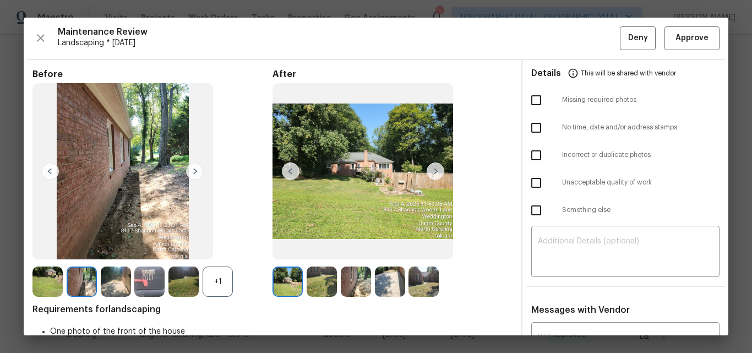
click at [220, 268] on div "+1" at bounding box center [218, 281] width 30 height 30
click at [148, 273] on img at bounding box center [149, 281] width 30 height 30
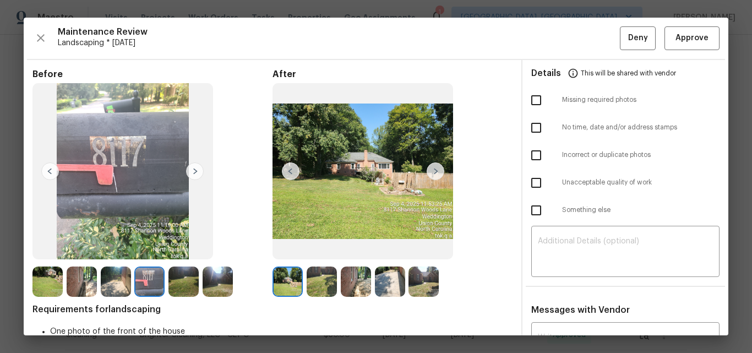
click at [143, 281] on img at bounding box center [149, 281] width 30 height 30
click at [36, 32] on icon "button" at bounding box center [40, 37] width 13 height 13
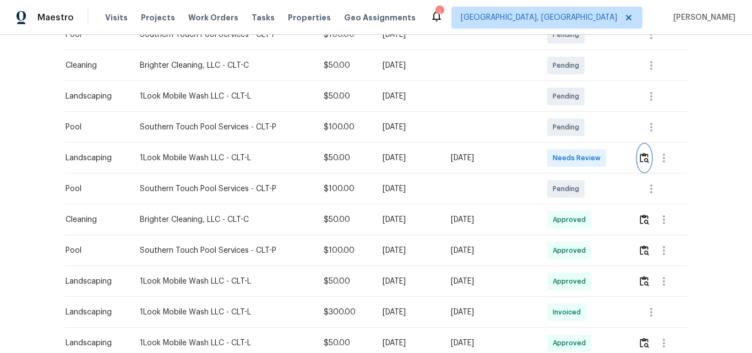
scroll to position [275, 0]
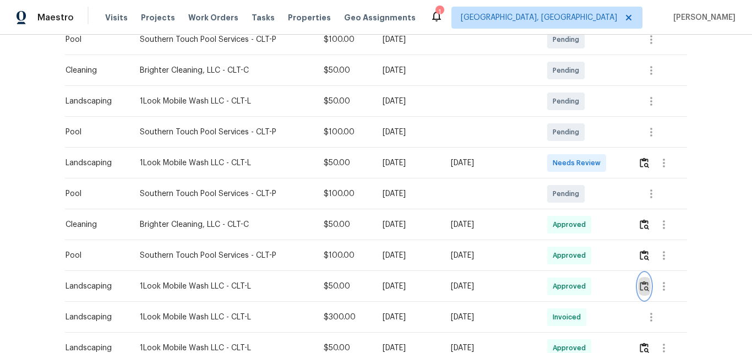
click at [641, 287] on img "button" at bounding box center [644, 286] width 9 height 10
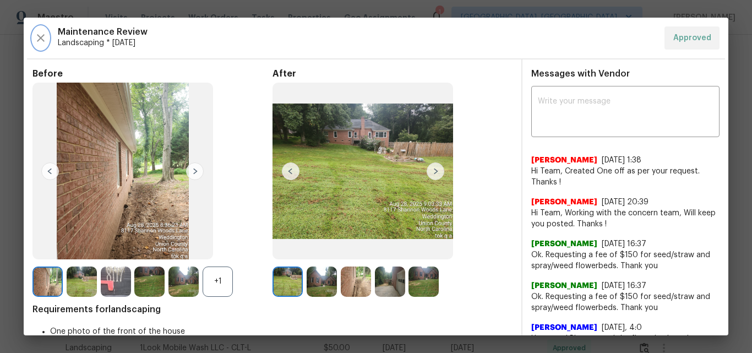
click at [43, 44] on icon "button" at bounding box center [40, 37] width 13 height 13
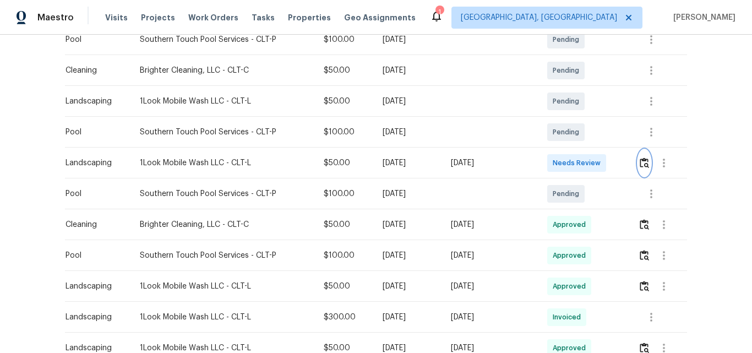
click at [644, 166] on img "button" at bounding box center [644, 162] width 9 height 10
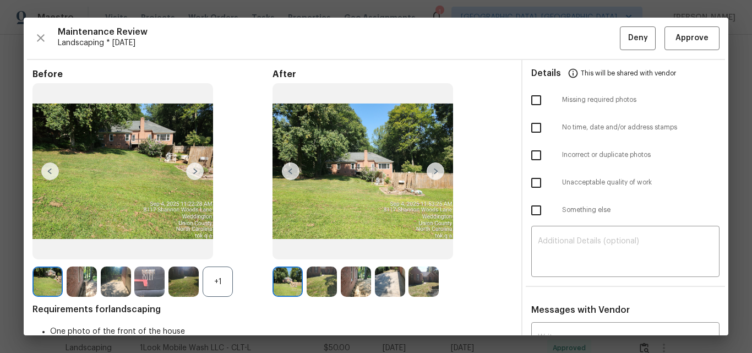
click at [431, 170] on img at bounding box center [436, 171] width 18 height 18
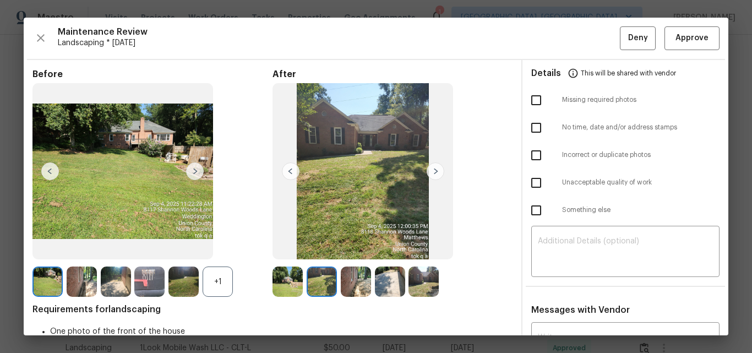
click at [286, 172] on img at bounding box center [291, 171] width 18 height 18
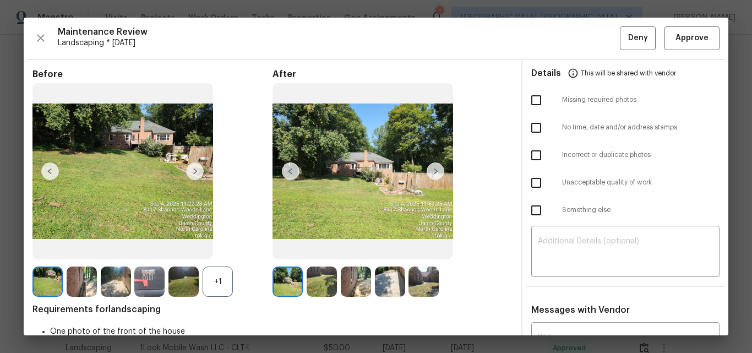
click at [434, 172] on img at bounding box center [436, 171] width 18 height 18
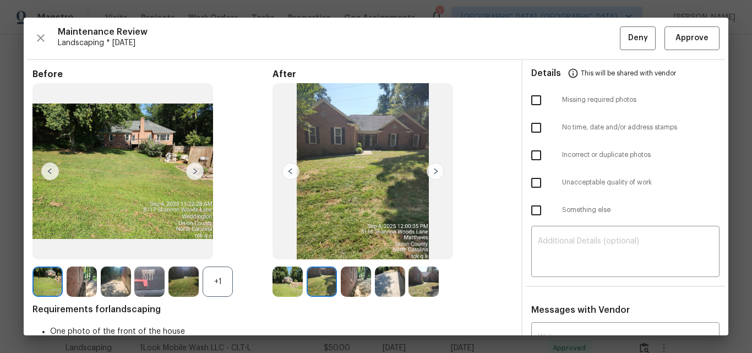
click at [434, 172] on img at bounding box center [436, 171] width 18 height 18
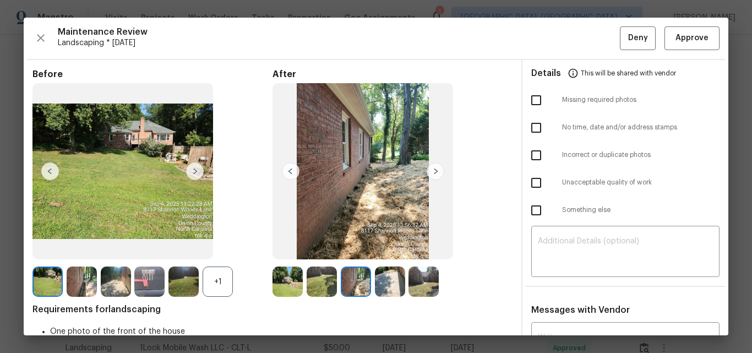
click at [434, 172] on img at bounding box center [436, 171] width 18 height 18
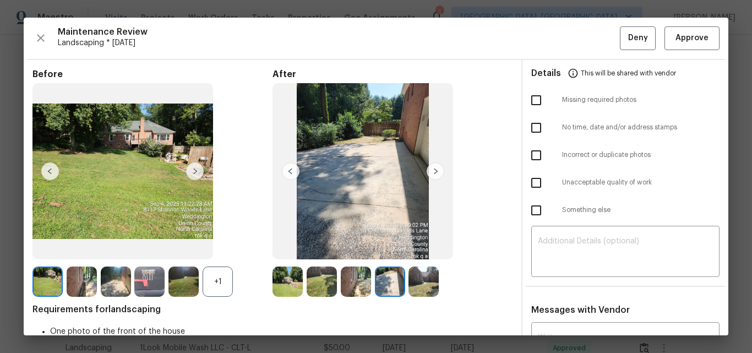
click at [434, 172] on img at bounding box center [436, 171] width 18 height 18
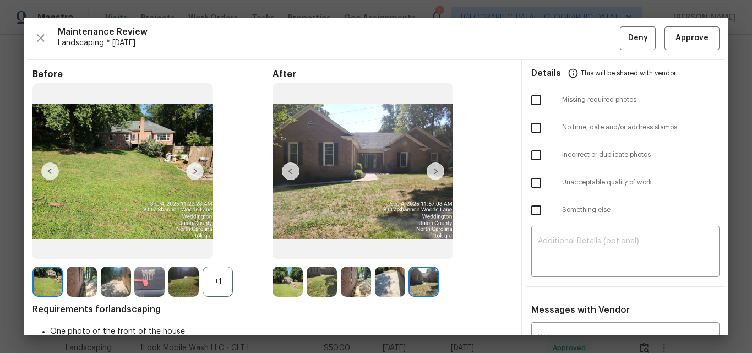
click at [285, 168] on img at bounding box center [291, 171] width 18 height 18
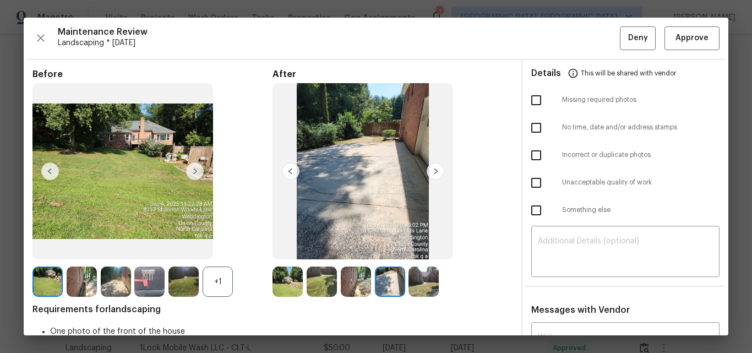
click at [284, 168] on img at bounding box center [291, 171] width 18 height 18
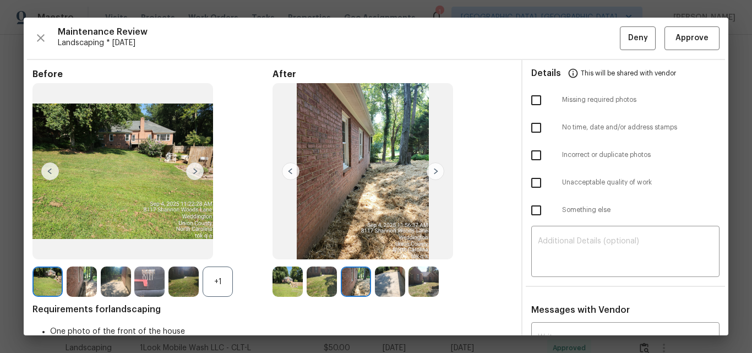
click at [284, 168] on img at bounding box center [291, 171] width 18 height 18
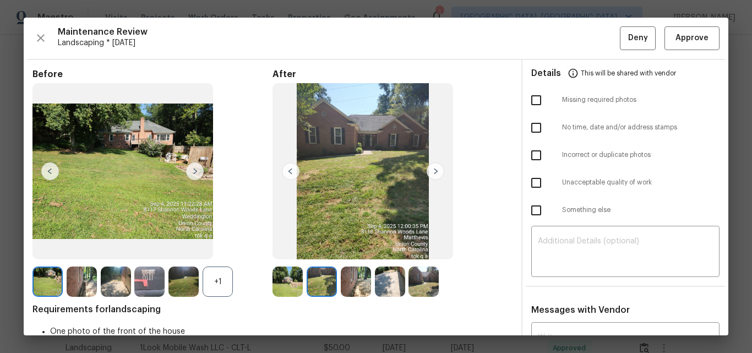
click at [283, 168] on img at bounding box center [291, 171] width 18 height 18
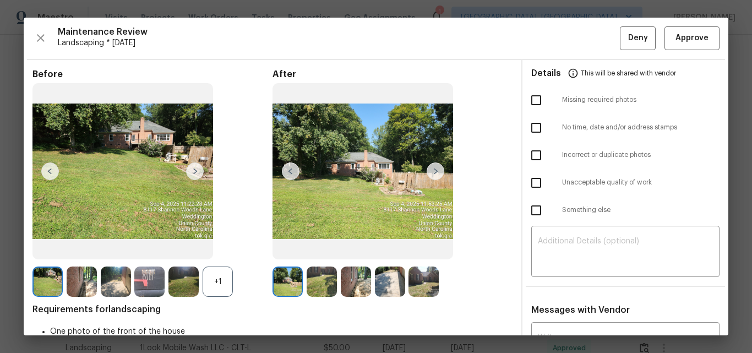
click at [437, 173] on img at bounding box center [436, 171] width 18 height 18
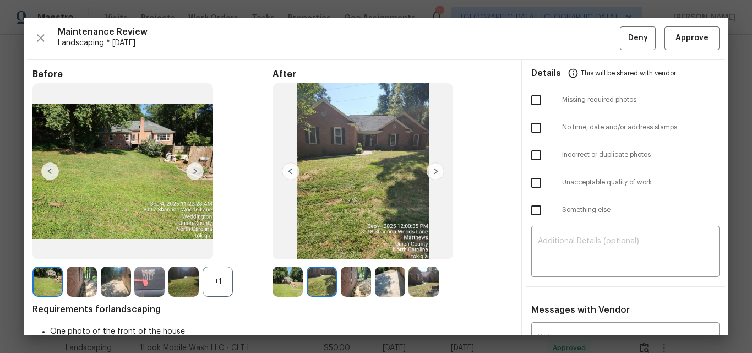
click at [287, 167] on img at bounding box center [291, 171] width 18 height 18
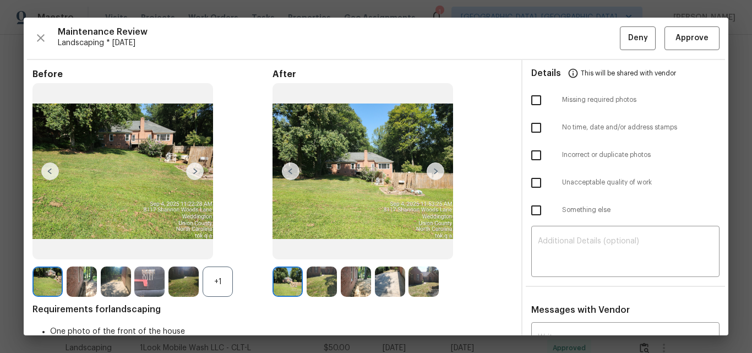
click at [427, 167] on img at bounding box center [436, 171] width 18 height 18
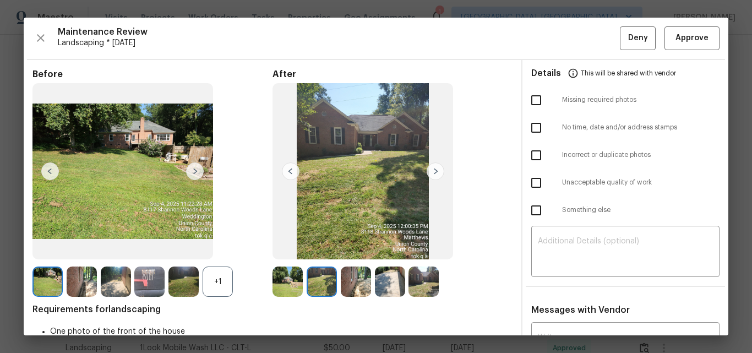
click at [427, 167] on img at bounding box center [436, 171] width 18 height 18
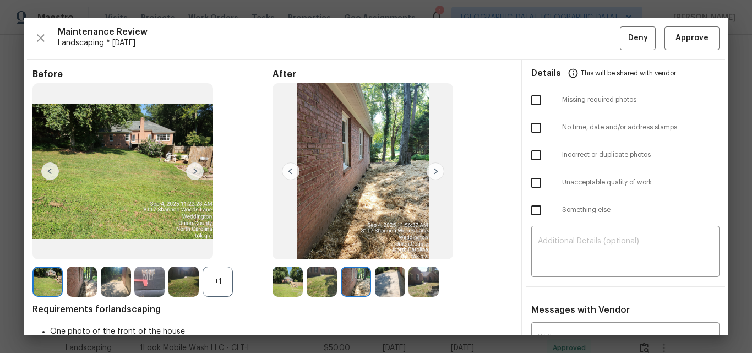
click at [427, 168] on img at bounding box center [436, 171] width 18 height 18
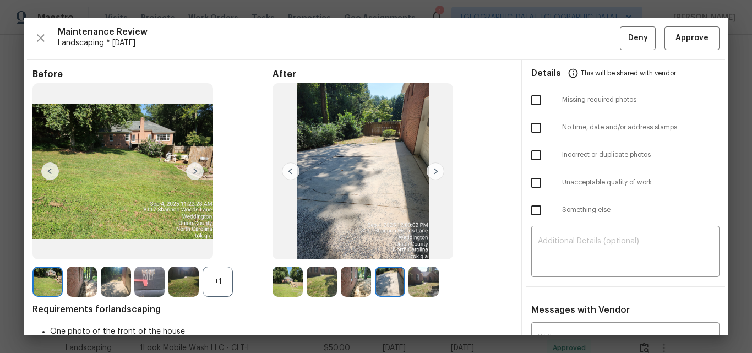
click at [288, 165] on img at bounding box center [291, 171] width 18 height 18
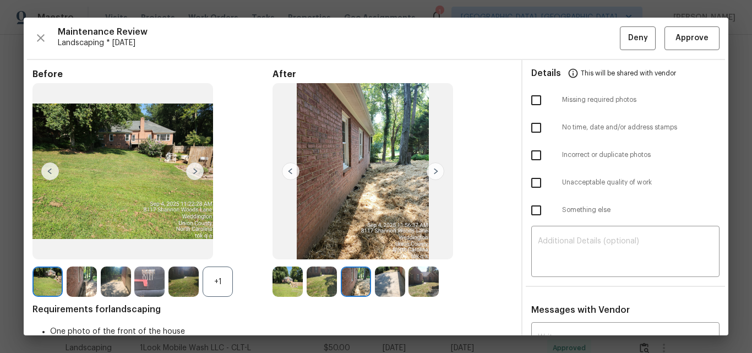
click at [288, 165] on img at bounding box center [291, 171] width 18 height 18
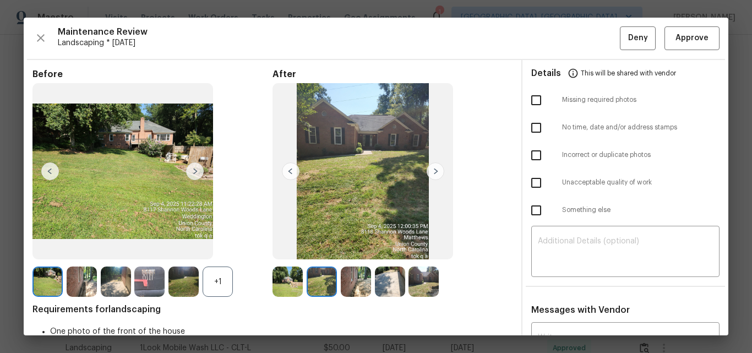
click at [428, 173] on img at bounding box center [436, 171] width 18 height 18
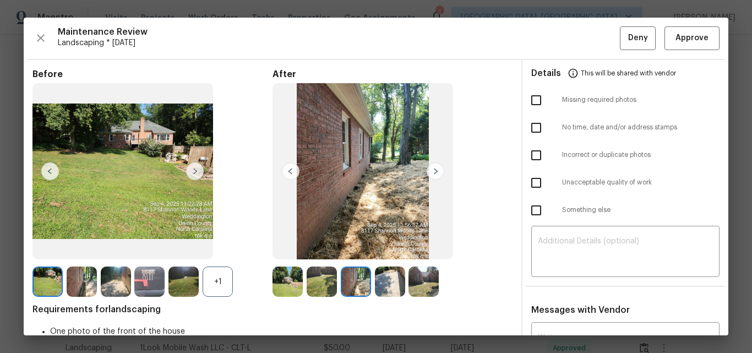
click at [224, 280] on div "+1" at bounding box center [218, 281] width 30 height 30
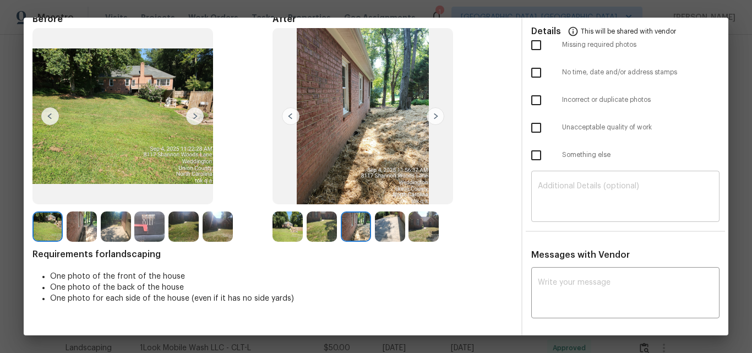
scroll to position [0, 0]
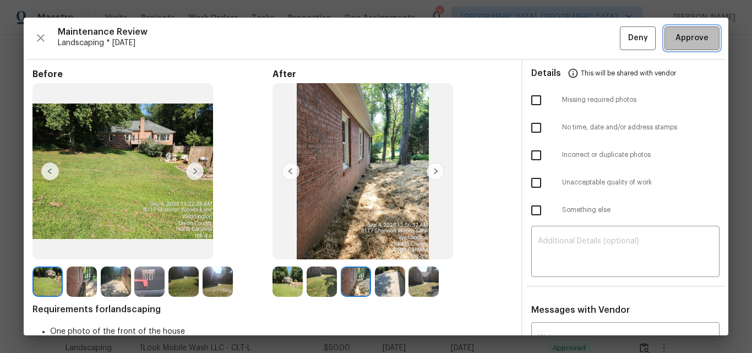
click at [677, 36] on span "Approve" at bounding box center [692, 38] width 33 height 14
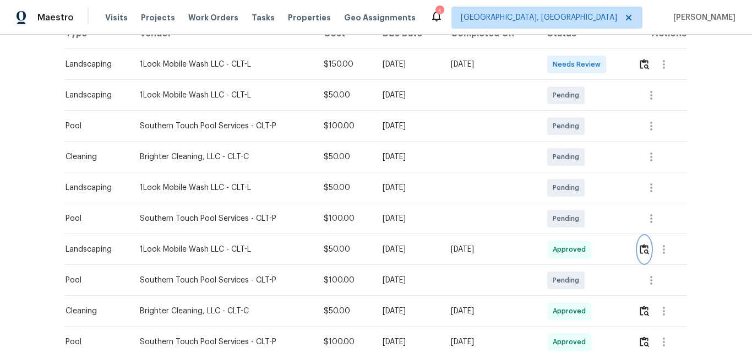
scroll to position [110, 0]
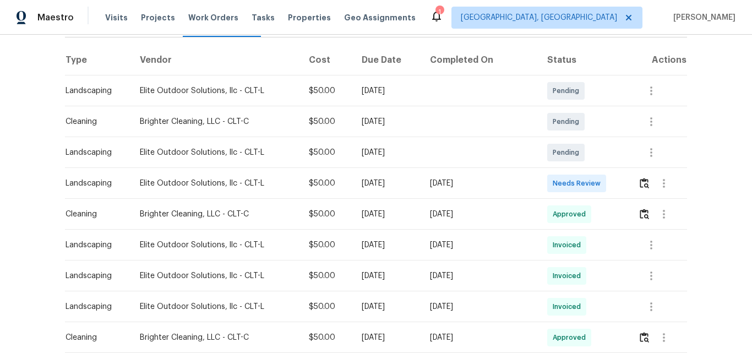
scroll to position [165, 0]
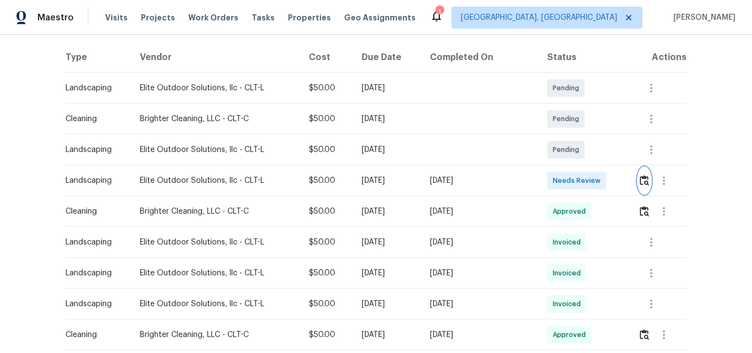
click at [643, 183] on img "button" at bounding box center [644, 180] width 9 height 10
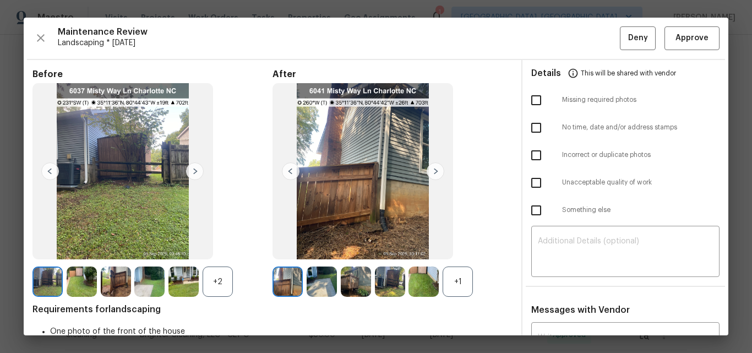
click at [461, 275] on div "+1" at bounding box center [458, 281] width 30 height 30
click at [682, 42] on span "Approve" at bounding box center [692, 38] width 33 height 14
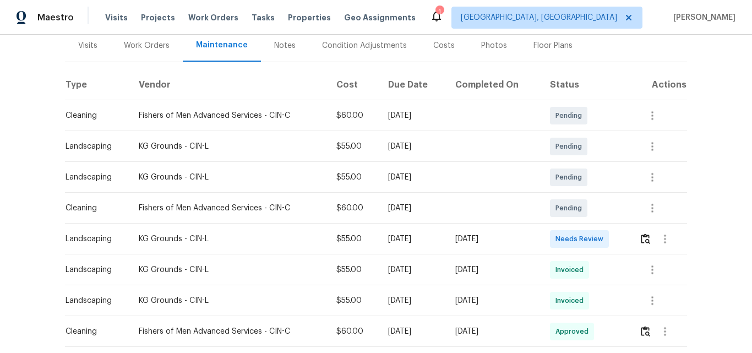
scroll to position [165, 0]
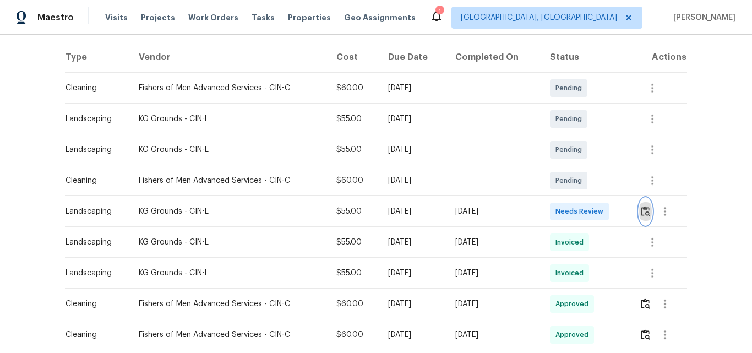
click at [645, 210] on img "button" at bounding box center [645, 211] width 9 height 10
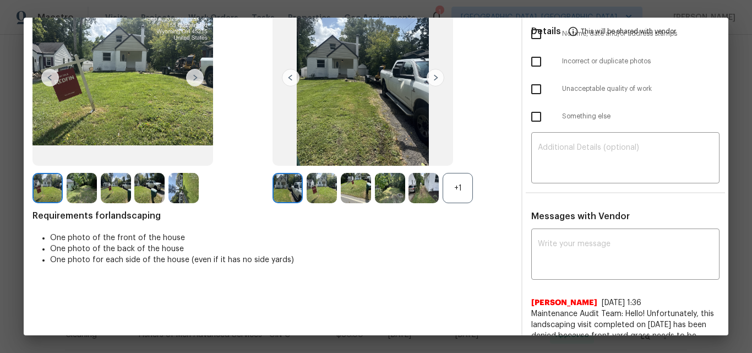
scroll to position [0, 0]
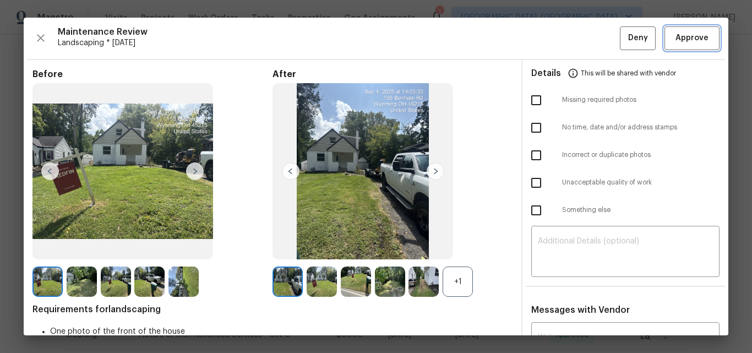
click at [688, 38] on span "Approve" at bounding box center [692, 38] width 33 height 14
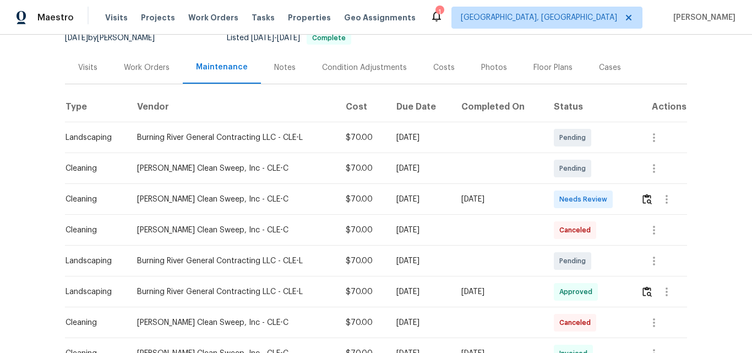
scroll to position [165, 0]
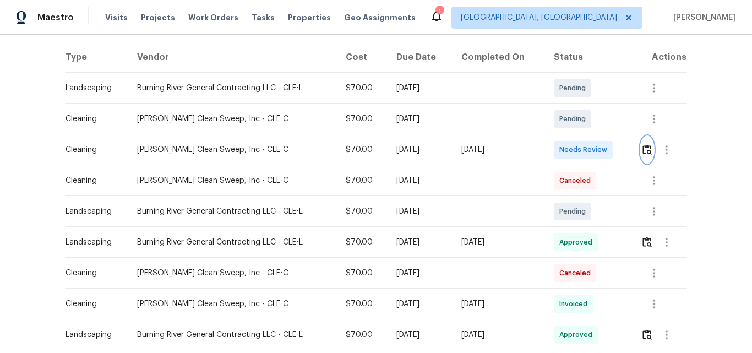
click at [646, 150] on img "button" at bounding box center [646, 149] width 9 height 10
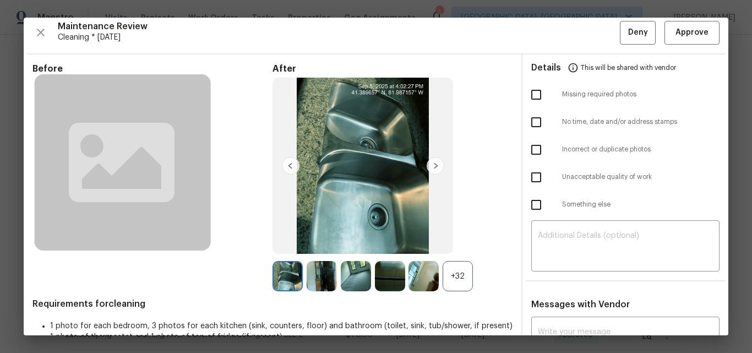
scroll to position [0, 0]
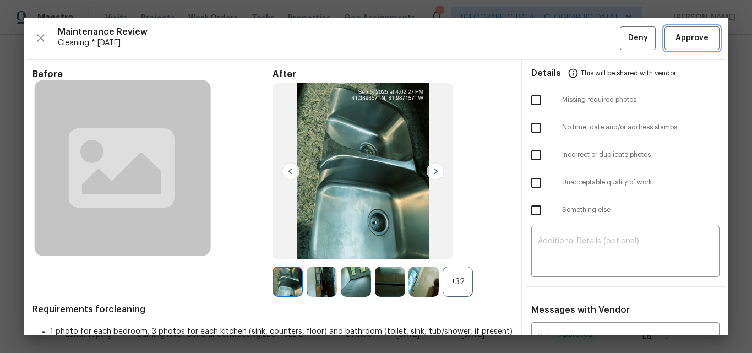
click at [686, 39] on span "Approve" at bounding box center [692, 38] width 33 height 14
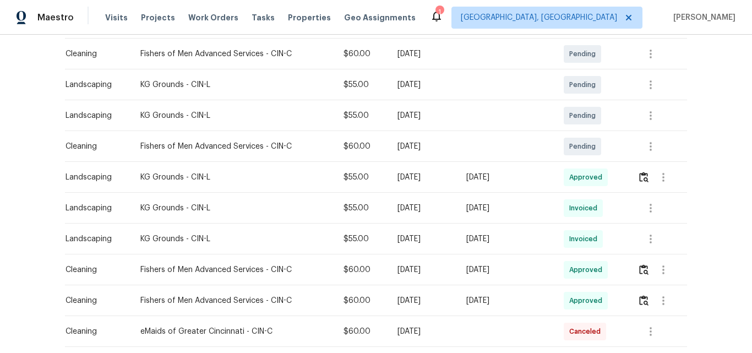
scroll to position [55, 0]
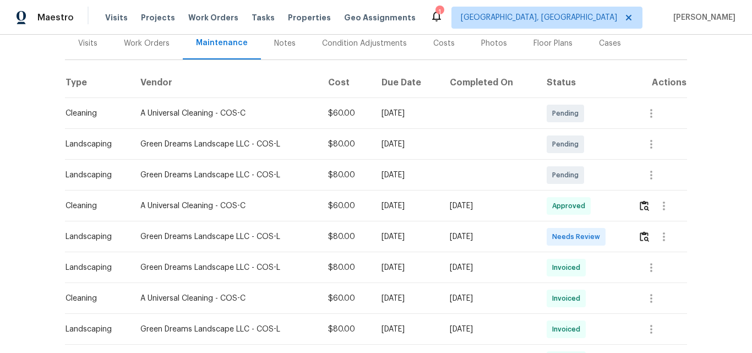
scroll to position [165, 0]
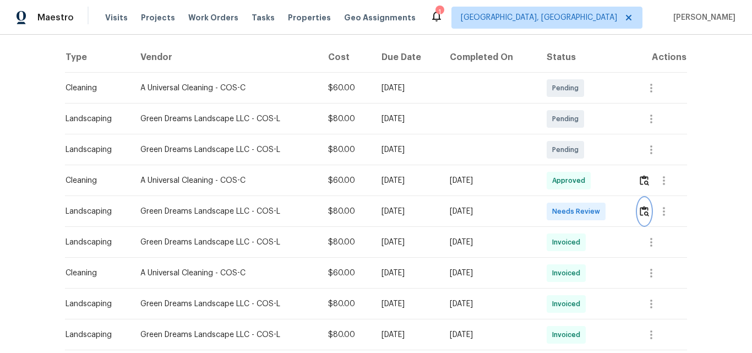
click at [640, 208] on img "button" at bounding box center [644, 211] width 9 height 10
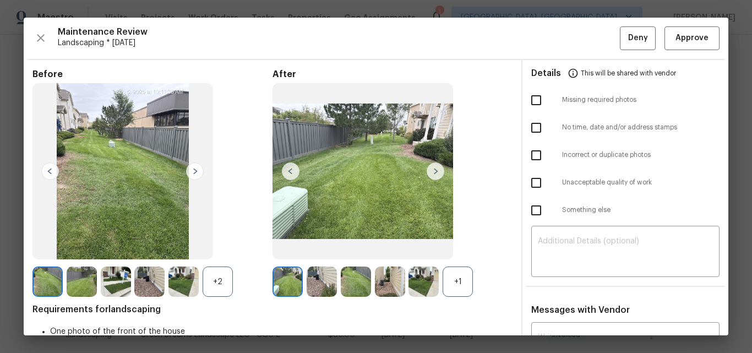
click at [450, 279] on div "+1" at bounding box center [458, 281] width 30 height 30
click at [218, 275] on div "+2" at bounding box center [218, 281] width 30 height 30
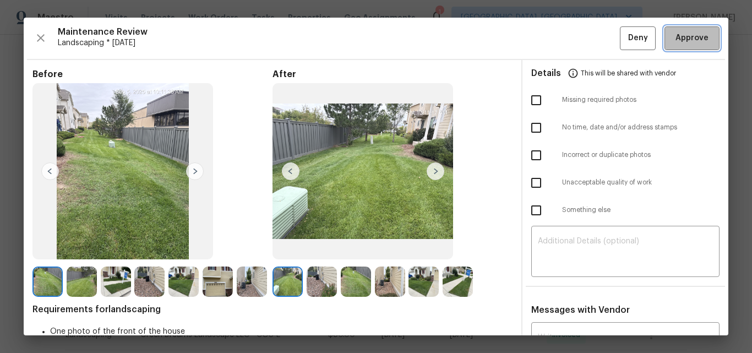
drag, startPoint x: 690, startPoint y: 39, endPoint x: 571, endPoint y: 20, distance: 120.4
click at [690, 39] on span "Approve" at bounding box center [692, 38] width 33 height 14
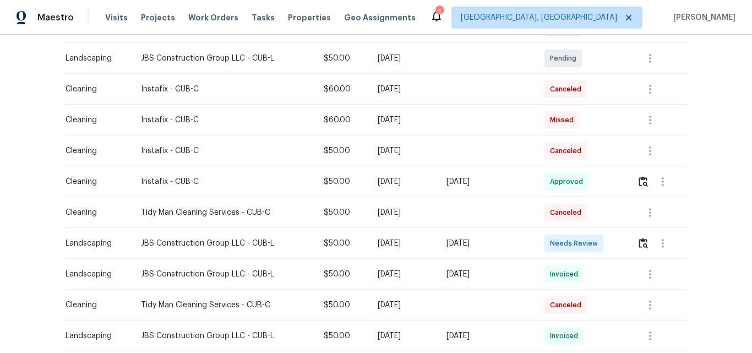
scroll to position [330, 0]
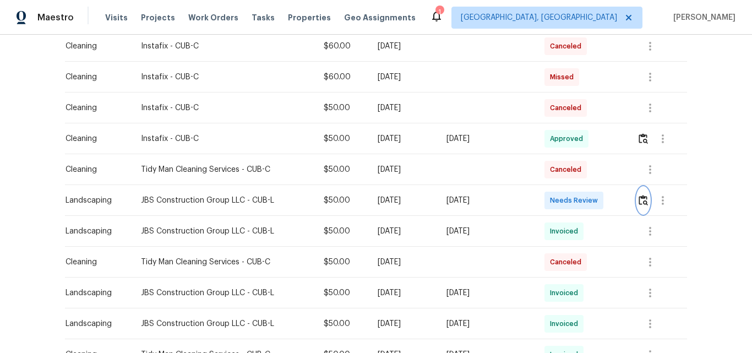
click at [646, 197] on img "button" at bounding box center [643, 200] width 9 height 10
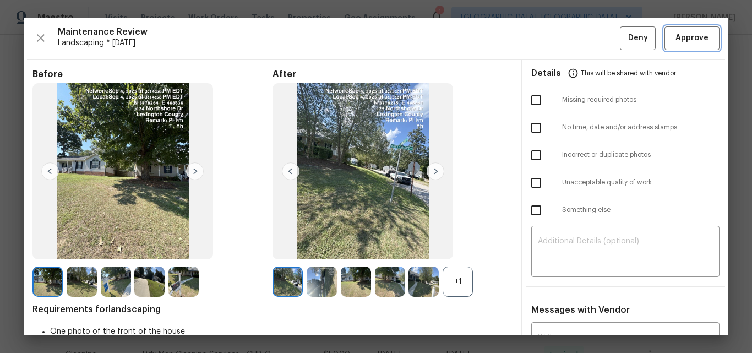
drag, startPoint x: 691, startPoint y: 40, endPoint x: 625, endPoint y: 57, distance: 68.6
click at [692, 40] on span "Approve" at bounding box center [692, 38] width 33 height 14
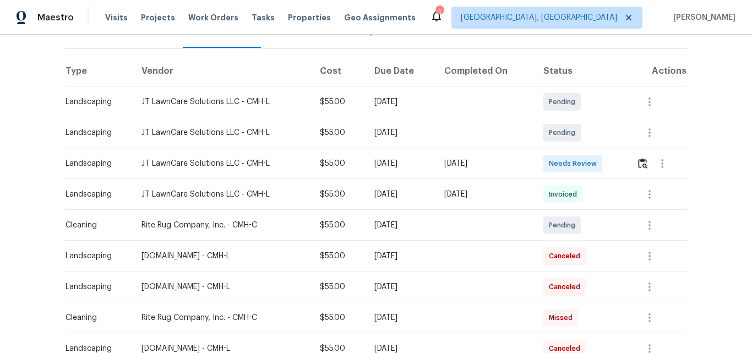
scroll to position [165, 0]
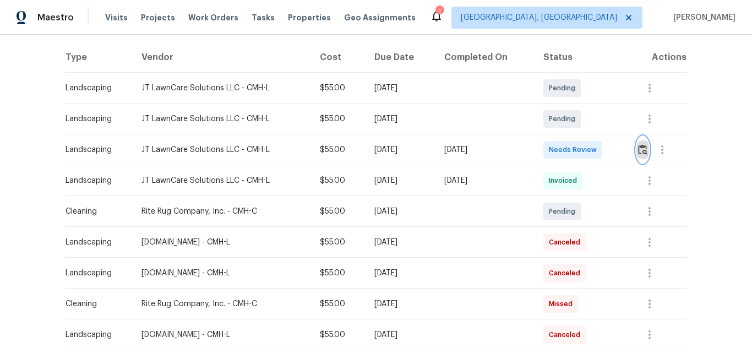
click at [642, 151] on img "button" at bounding box center [642, 149] width 9 height 10
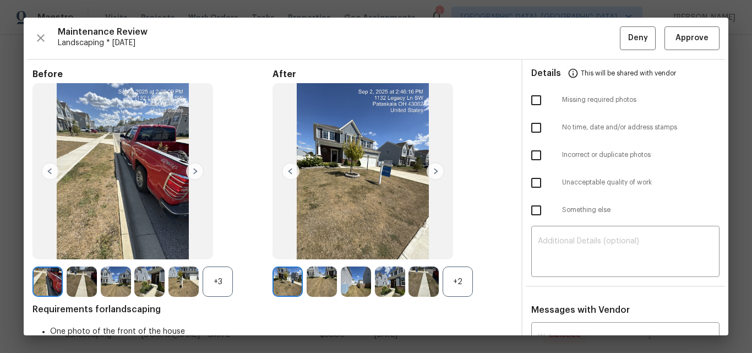
click at [214, 280] on div "+3" at bounding box center [218, 281] width 30 height 30
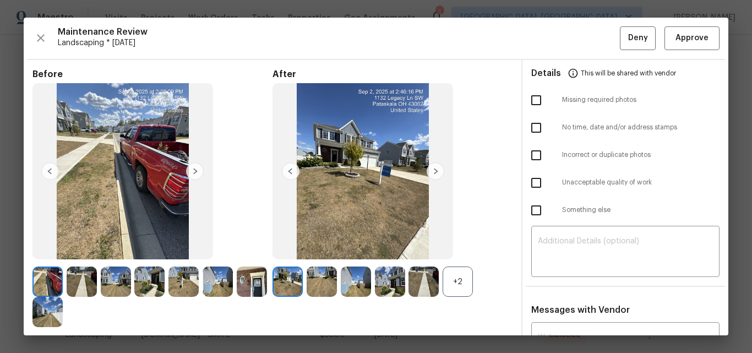
click at [452, 282] on div "+2" at bounding box center [458, 281] width 30 height 30
click at [686, 42] on span "Approve" at bounding box center [692, 38] width 33 height 14
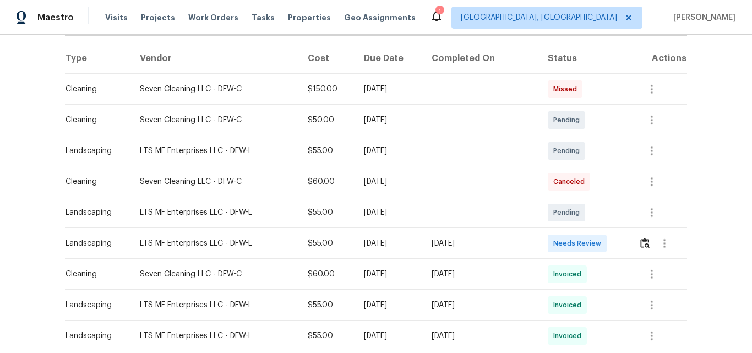
scroll to position [165, 0]
click at [643, 242] on img "button" at bounding box center [644, 242] width 9 height 10
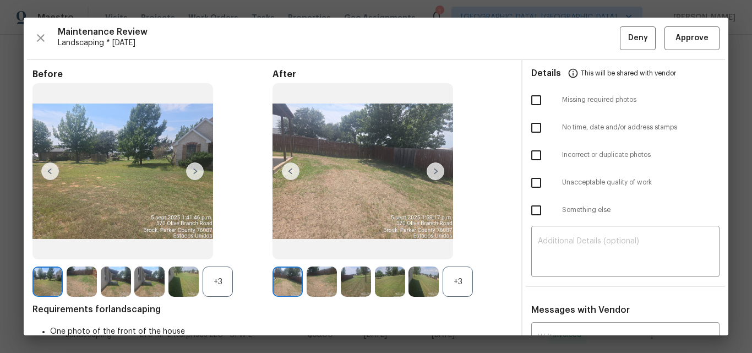
click at [457, 279] on div "+3" at bounding box center [458, 281] width 30 height 30
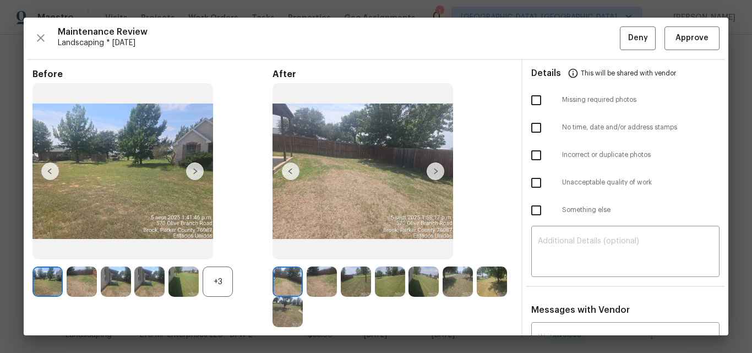
click at [224, 279] on div "+3" at bounding box center [218, 281] width 30 height 30
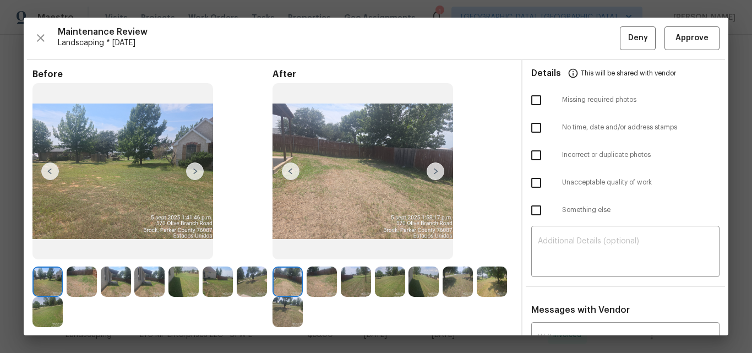
click at [317, 275] on img at bounding box center [322, 281] width 30 height 30
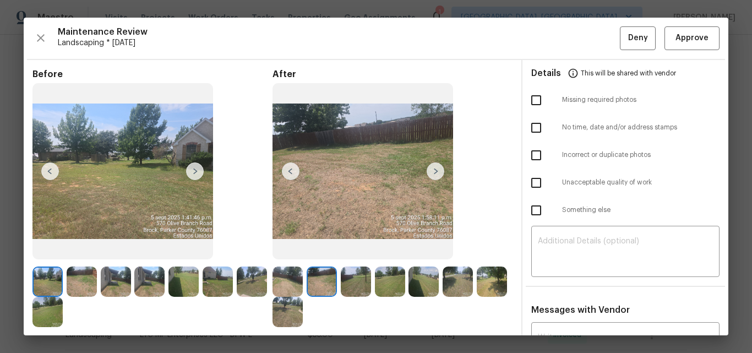
click at [355, 279] on img at bounding box center [356, 281] width 30 height 30
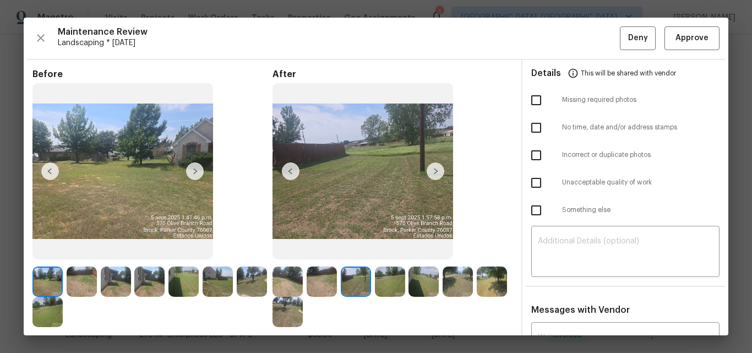
click at [275, 281] on img at bounding box center [288, 281] width 30 height 30
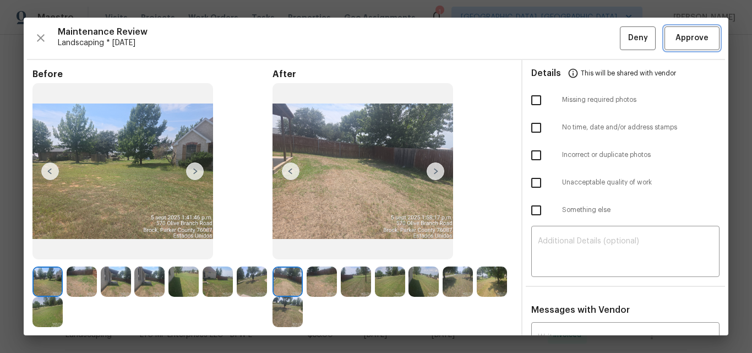
click at [683, 40] on span "Approve" at bounding box center [692, 38] width 33 height 14
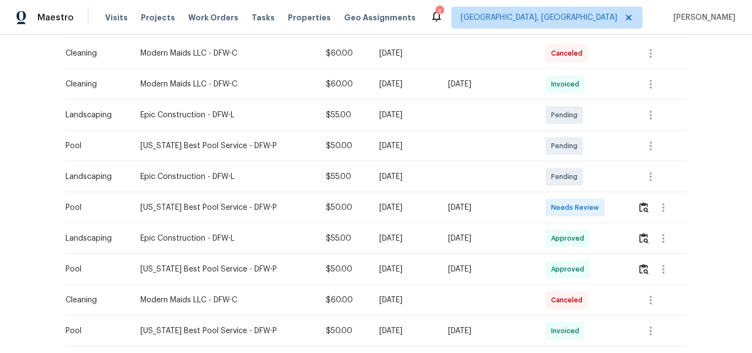
scroll to position [330, 0]
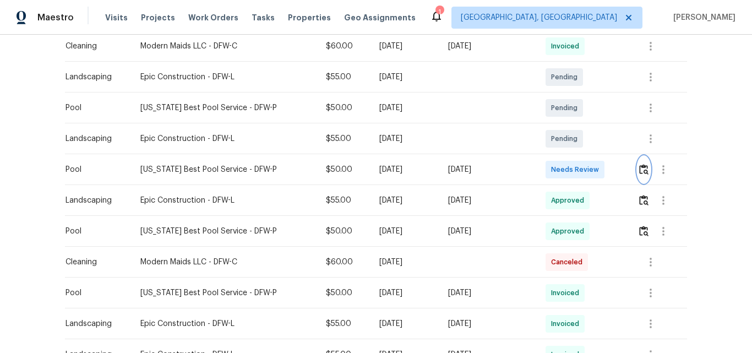
click at [641, 166] on img "button" at bounding box center [643, 169] width 9 height 10
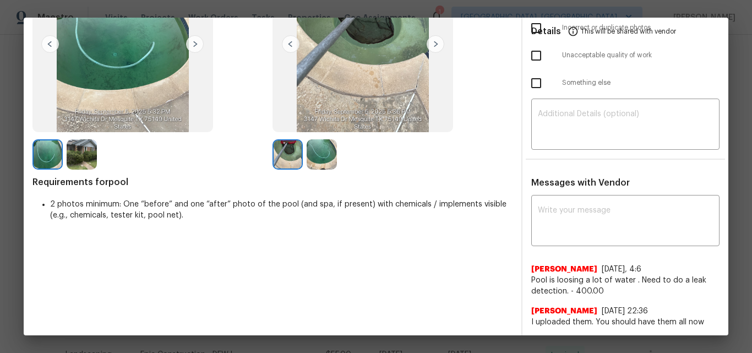
scroll to position [165, 0]
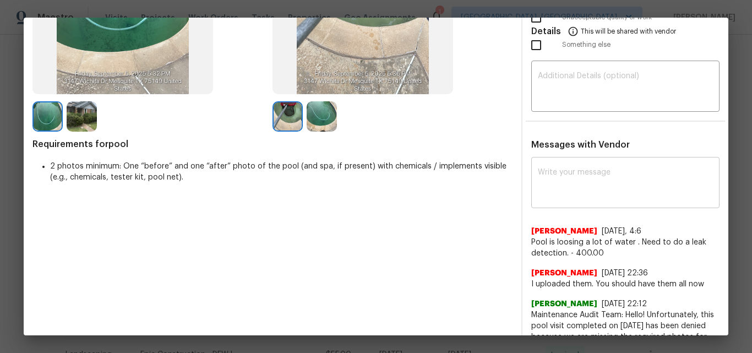
click at [563, 180] on textarea at bounding box center [625, 183] width 175 height 31
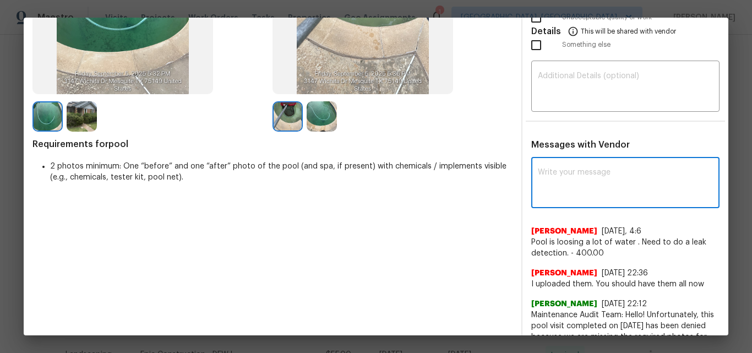
paste textarea "Maintenance Audit Team: Hello! Unfortunately, this Pool visit completed on 09/0…"
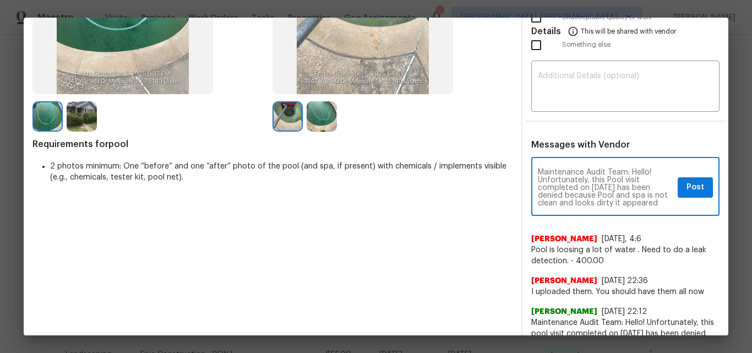
scroll to position [139, 0]
type textarea "Maintenance Audit Team: Hello! Unfortunately, this Pool visit completed on 09/0…"
click at [569, 88] on textarea at bounding box center [625, 87] width 175 height 31
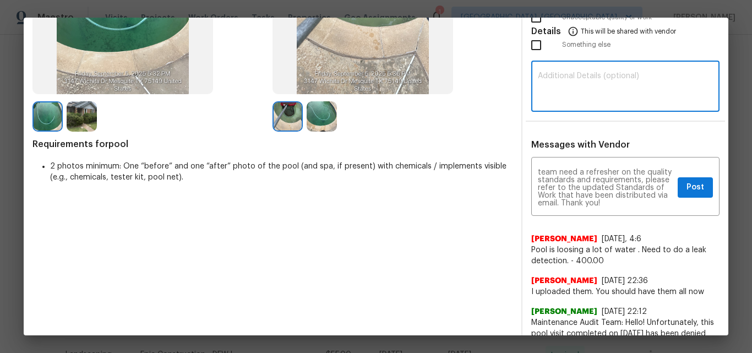
paste textarea "Maintenance Audit Team: Hello! Unfortunately, this Pool visit completed on 09/0…"
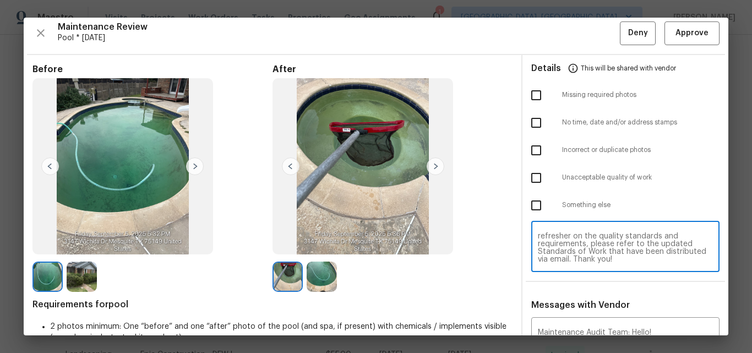
scroll to position [0, 0]
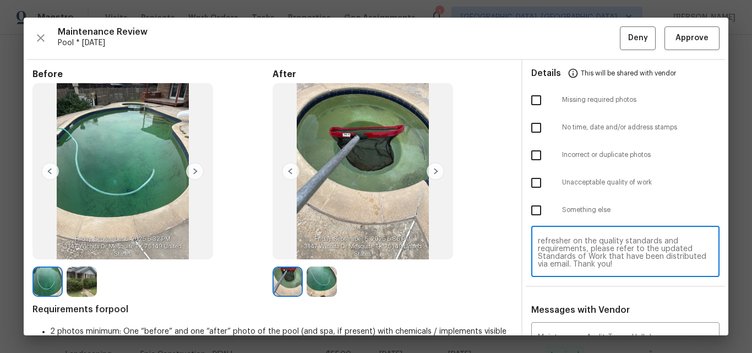
type textarea "Maintenance Audit Team: Hello! Unfortunately, this Pool visit completed on 09/0…"
drag, startPoint x: 533, startPoint y: 182, endPoint x: 524, endPoint y: 186, distance: 10.3
click at [533, 182] on input "checkbox" at bounding box center [536, 182] width 23 height 23
checkbox input "true"
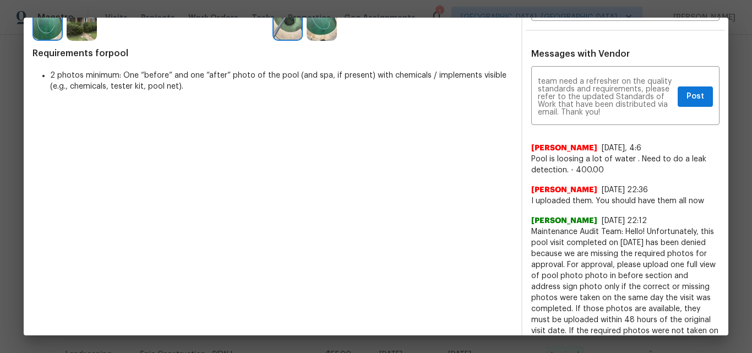
scroll to position [275, 0]
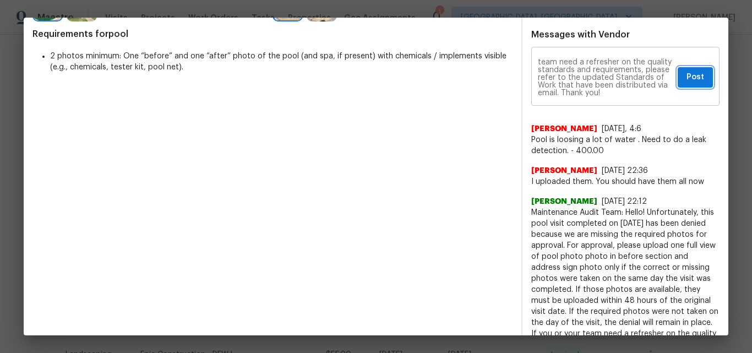
click at [687, 79] on span "Post" at bounding box center [696, 77] width 18 height 14
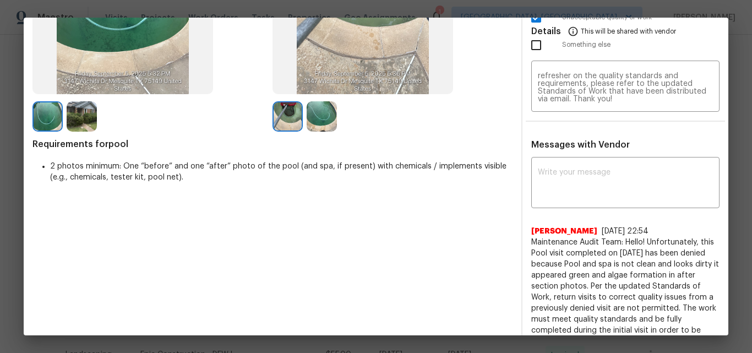
scroll to position [0, 0]
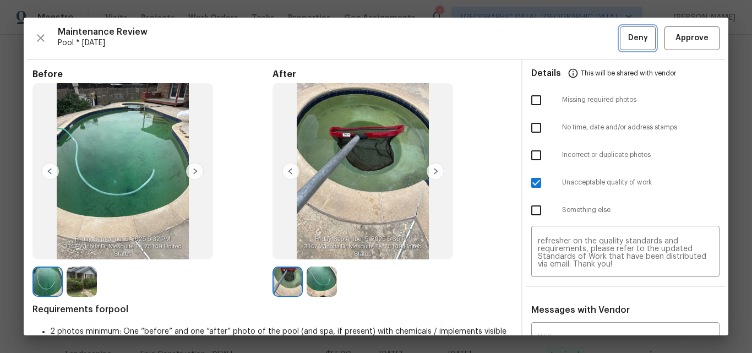
click at [628, 37] on span "Deny" at bounding box center [638, 38] width 20 height 14
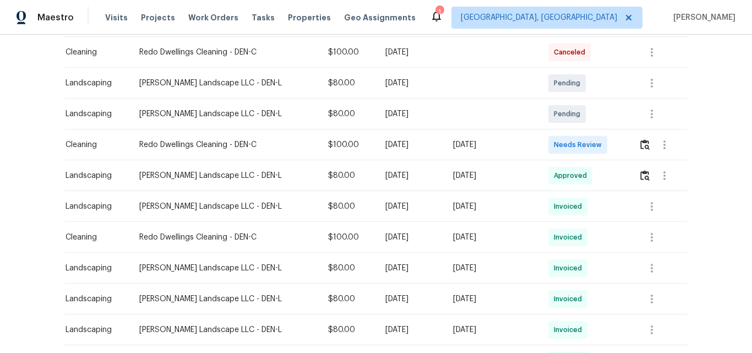
scroll to position [220, 0]
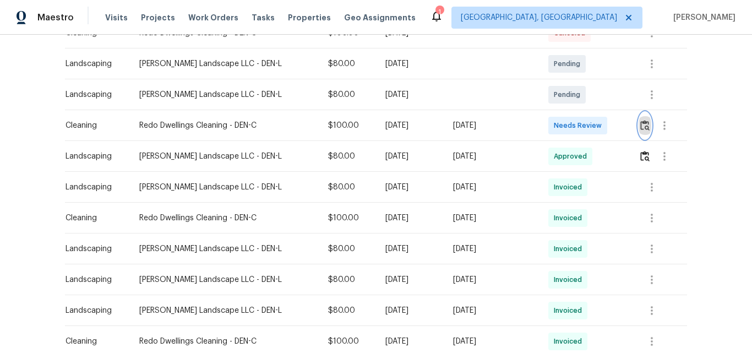
click at [640, 124] on img "button" at bounding box center [644, 125] width 9 height 10
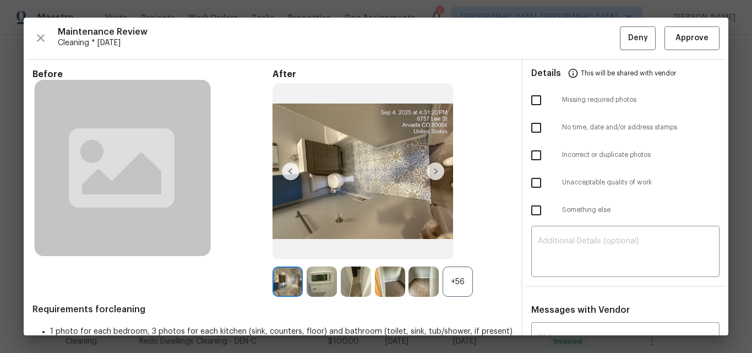
click at [450, 281] on div "+56" at bounding box center [458, 281] width 30 height 30
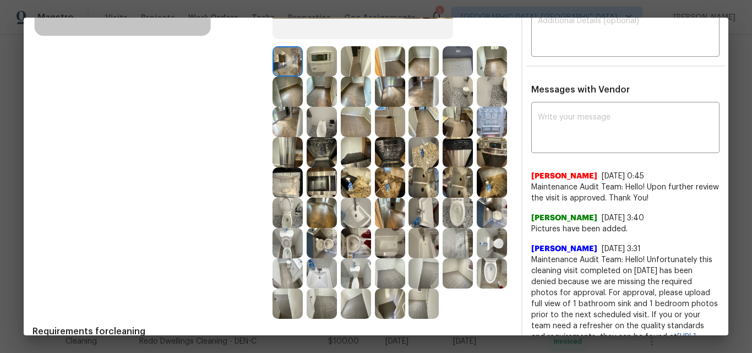
click at [314, 58] on img at bounding box center [322, 61] width 30 height 30
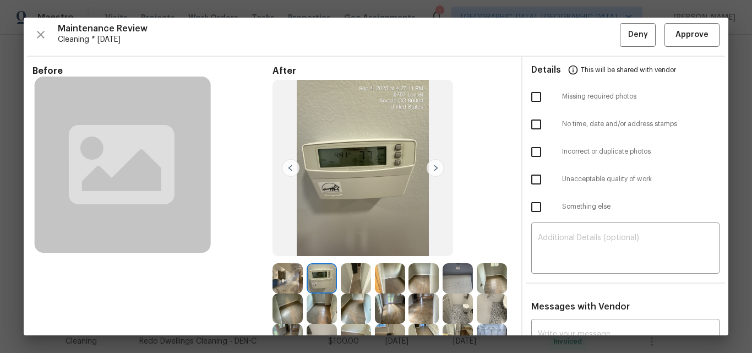
scroll to position [0, 0]
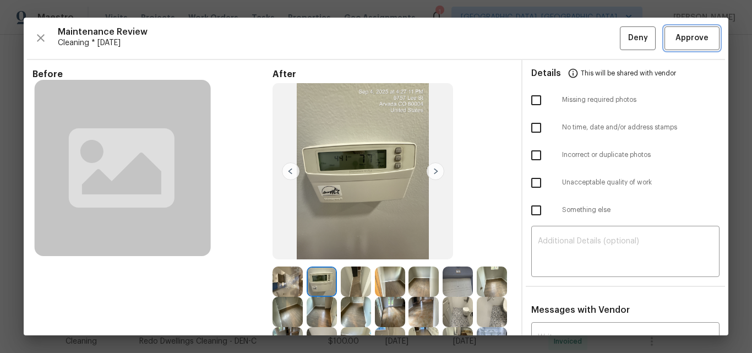
click at [682, 33] on span "Approve" at bounding box center [692, 38] width 33 height 14
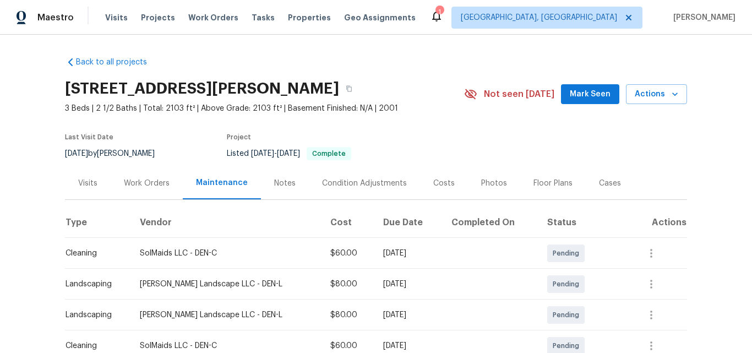
scroll to position [220, 0]
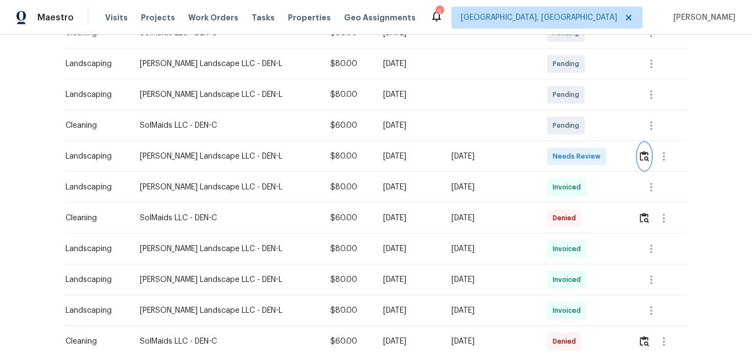
click at [640, 160] on img "button" at bounding box center [644, 156] width 9 height 10
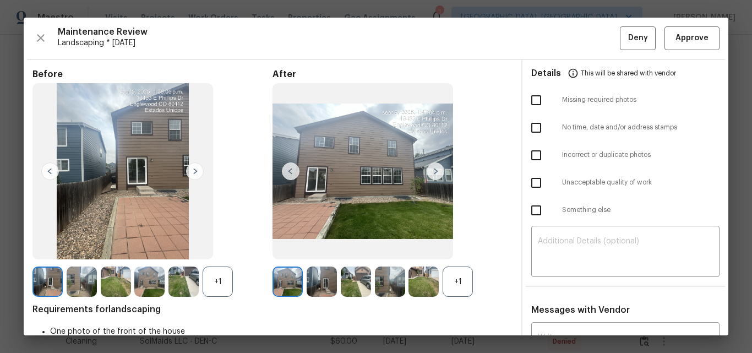
click at [456, 280] on div "+1" at bounding box center [458, 281] width 30 height 30
click at [214, 284] on div "+1" at bounding box center [218, 281] width 30 height 30
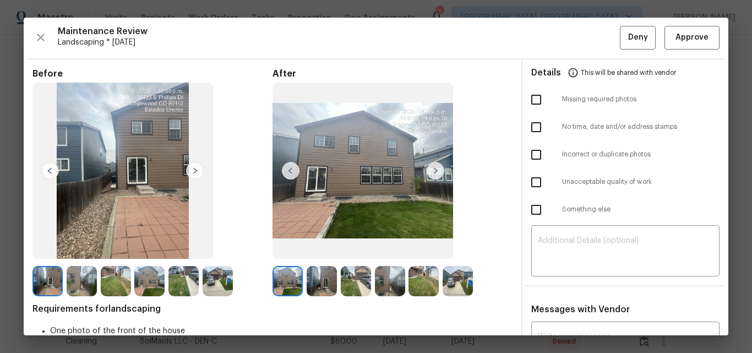
scroll to position [0, 0]
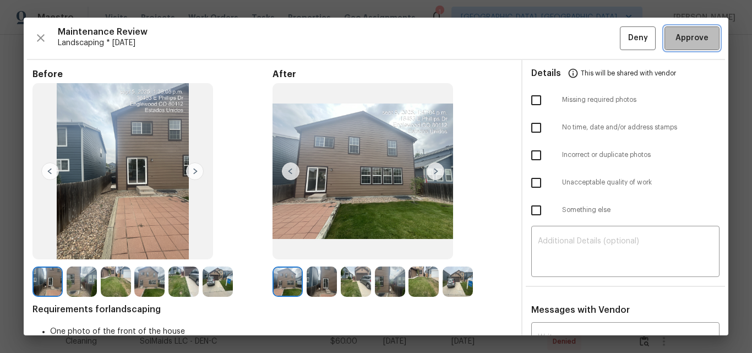
click at [676, 39] on span "Approve" at bounding box center [692, 38] width 33 height 14
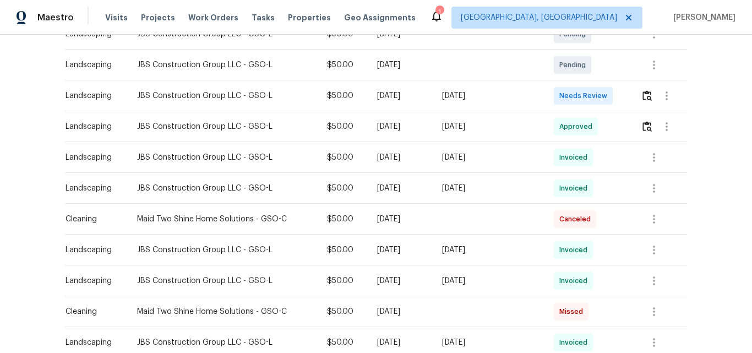
scroll to position [220, 0]
click at [644, 95] on img "button" at bounding box center [646, 94] width 9 height 10
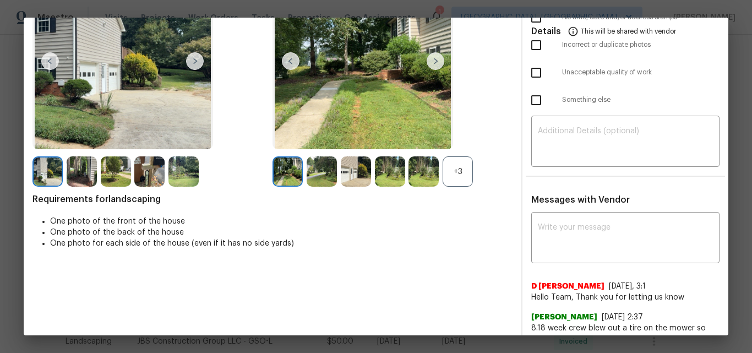
click at [454, 178] on div "+3" at bounding box center [458, 171] width 30 height 30
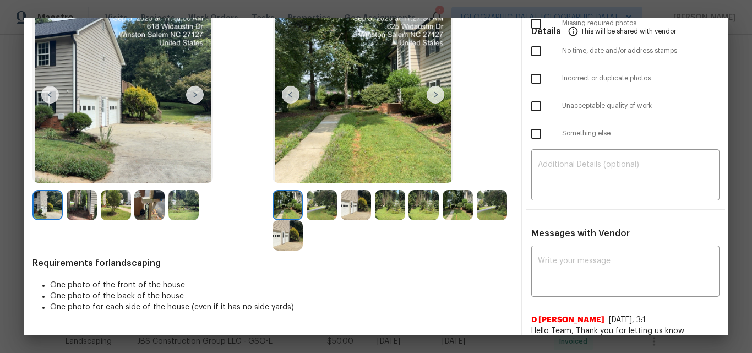
scroll to position [0, 0]
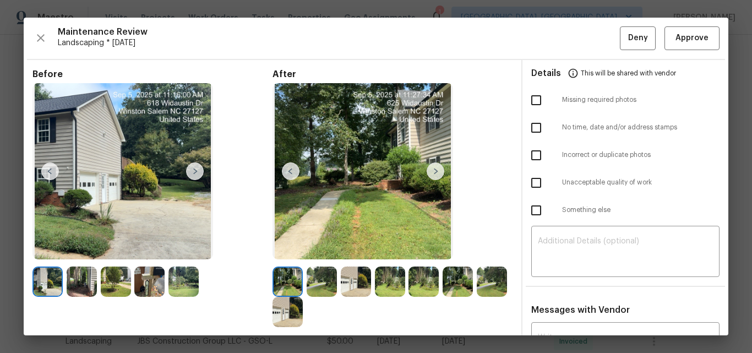
click at [195, 169] on img at bounding box center [195, 171] width 18 height 18
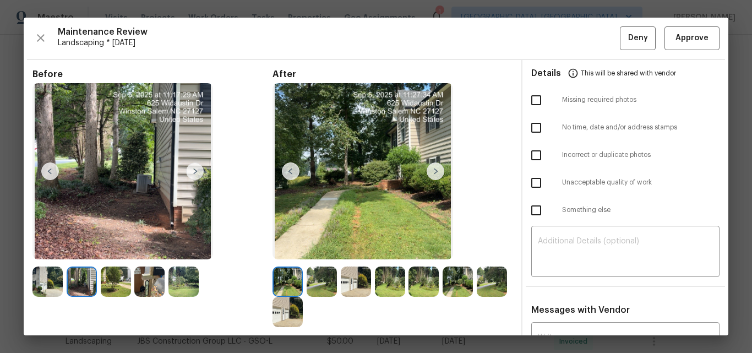
click at [428, 165] on img at bounding box center [436, 171] width 18 height 18
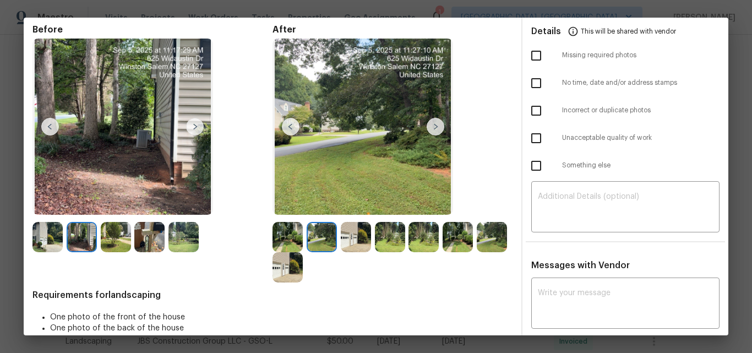
scroll to position [165, 0]
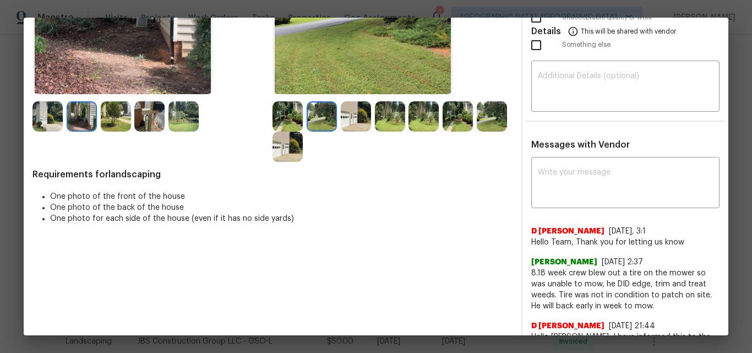
click at [290, 115] on img at bounding box center [288, 116] width 30 height 30
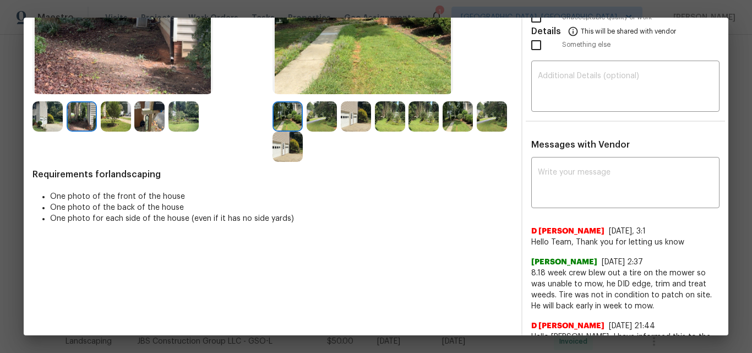
drag, startPoint x: 276, startPoint y: 113, endPoint x: 297, endPoint y: 132, distance: 28.4
click at [277, 113] on img at bounding box center [288, 116] width 30 height 30
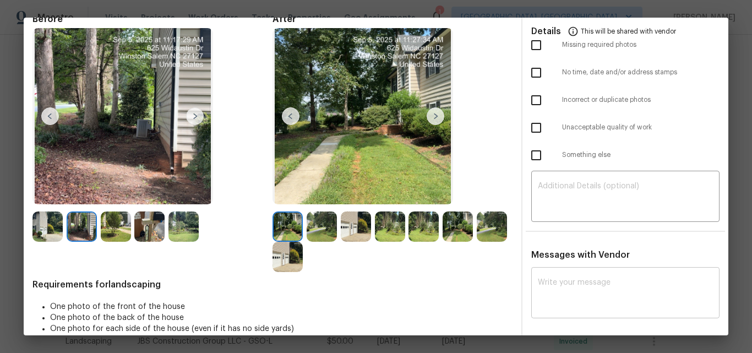
scroll to position [110, 0]
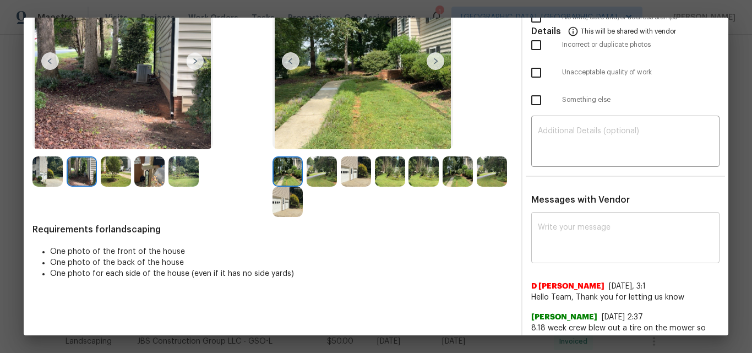
click at [578, 241] on textarea at bounding box center [625, 239] width 175 height 31
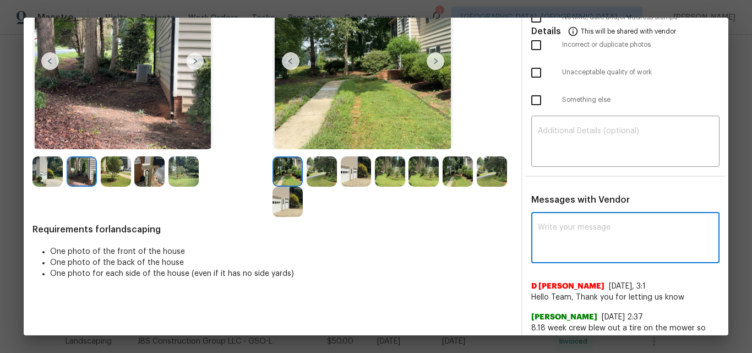
paste textarea "Maintenance Audit Team: Hello! Unfortunately, this Landscaping visit completed …"
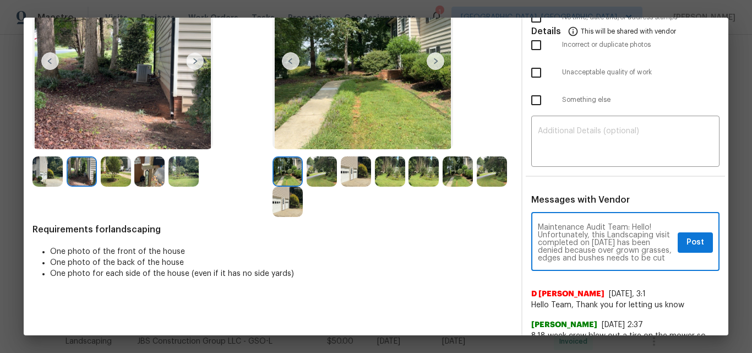
scroll to position [154, 0]
type textarea "Maintenance Audit Team: Hello! Unfortunately, this Landscaping visit completed …"
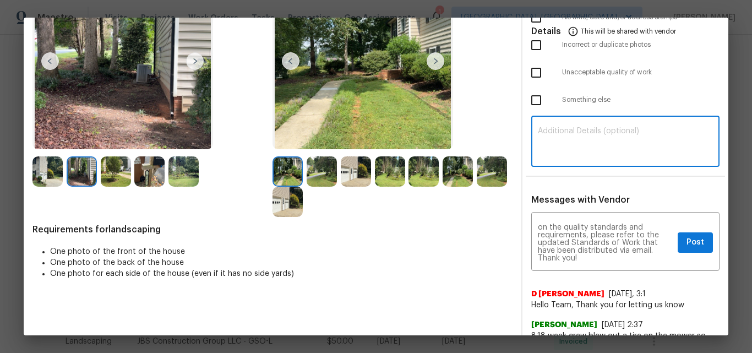
click at [569, 145] on textarea at bounding box center [625, 142] width 175 height 31
paste textarea "Maintenance Audit Team: Hello! Unfortunately, this Landscaping visit completed …"
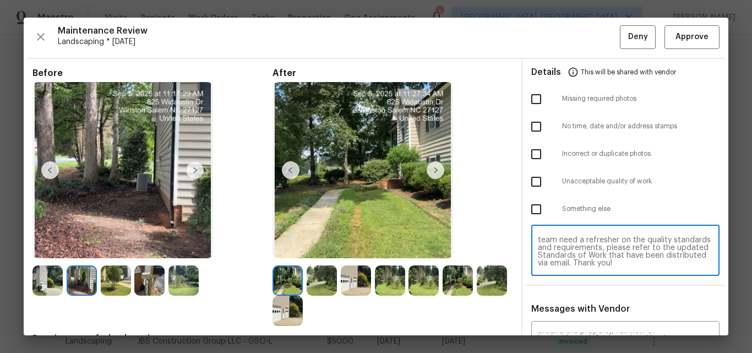
scroll to position [0, 0]
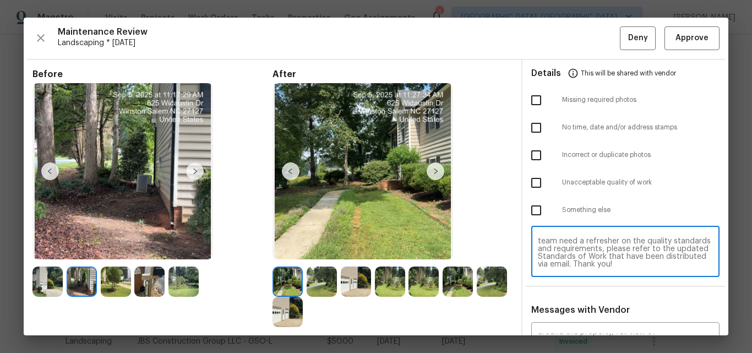
type textarea "Maintenance Audit Team: Hello! Unfortunately, this Landscaping visit completed …"
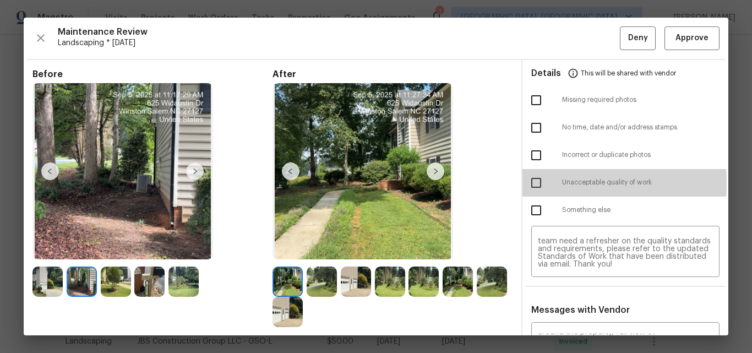
drag, startPoint x: 532, startPoint y: 183, endPoint x: 536, endPoint y: 208, distance: 24.5
click at [531, 183] on input "checkbox" at bounding box center [536, 182] width 23 height 23
checkbox input "true"
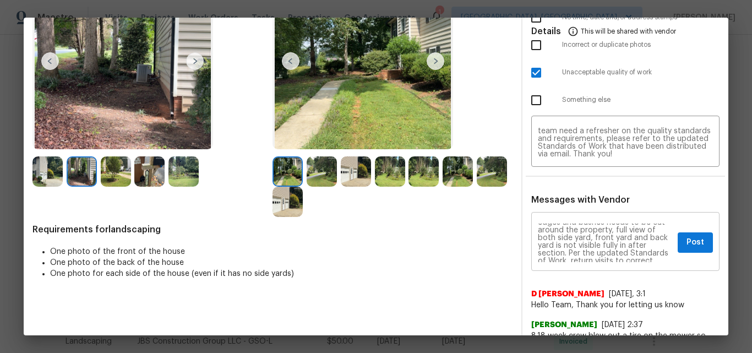
scroll to position [55, 0]
click at [687, 244] on span "Post" at bounding box center [696, 243] width 18 height 14
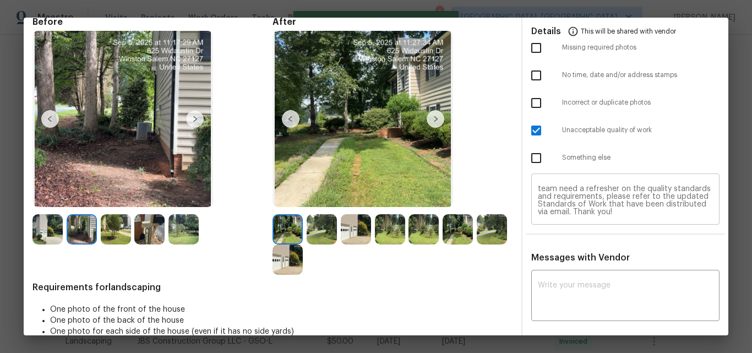
scroll to position [0, 0]
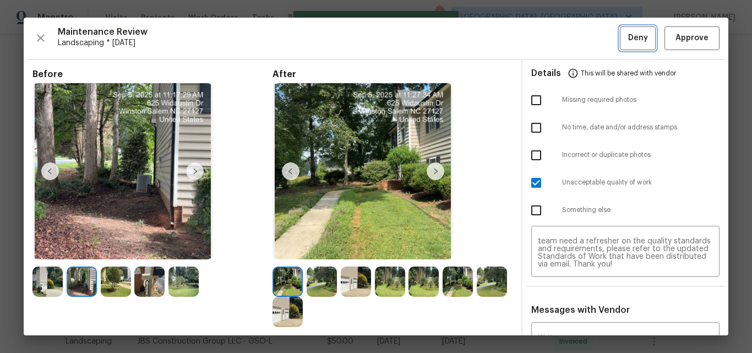
click at [628, 37] on span "Deny" at bounding box center [638, 38] width 20 height 14
